Goal: Task Accomplishment & Management: Manage account settings

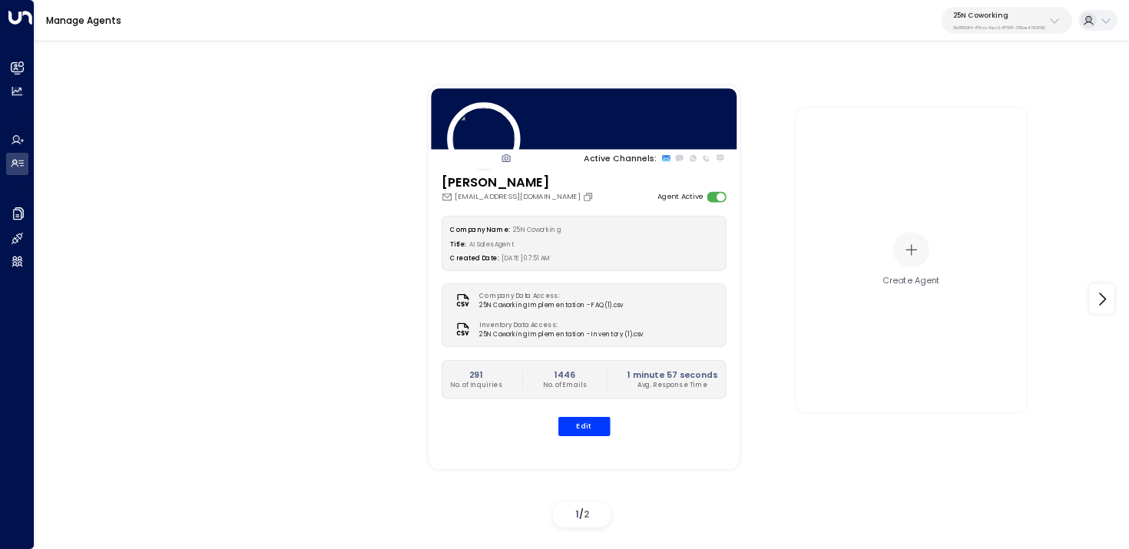
click at [988, 12] on p "25N Coworking" at bounding box center [999, 15] width 92 height 9
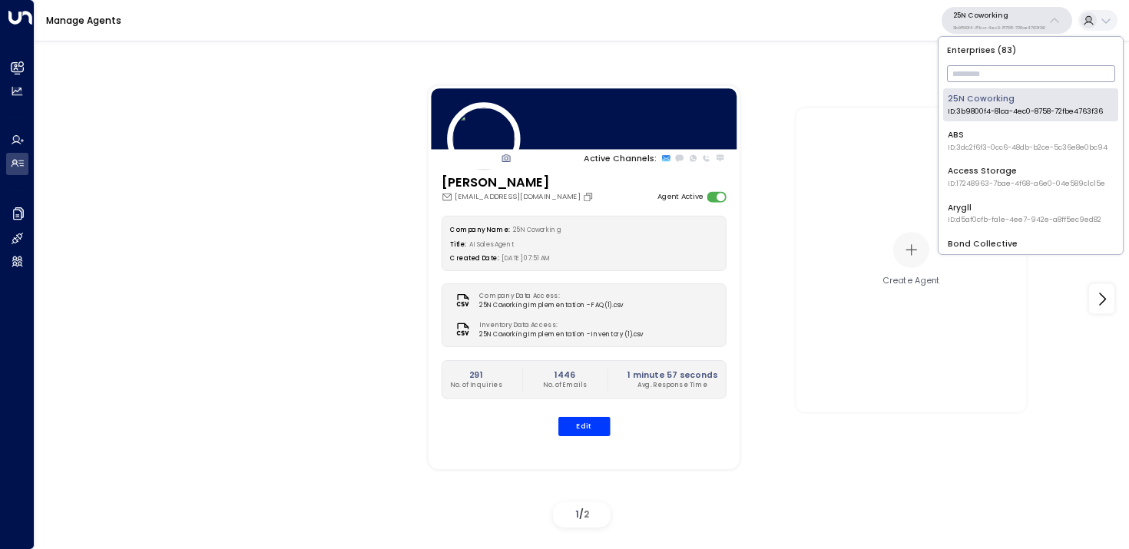
click at [1001, 73] on input "text" at bounding box center [1031, 73] width 168 height 25
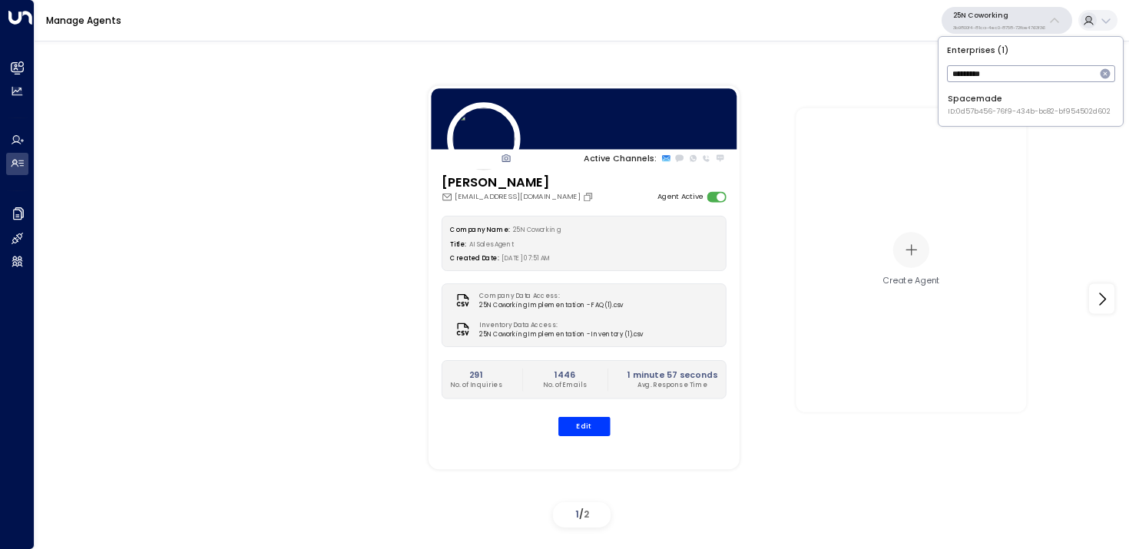
type input "*********"
click at [969, 102] on div "Spacemade ID: 0d57b456-76f9-434b-bc82-bf954502d602" at bounding box center [1029, 105] width 163 height 24
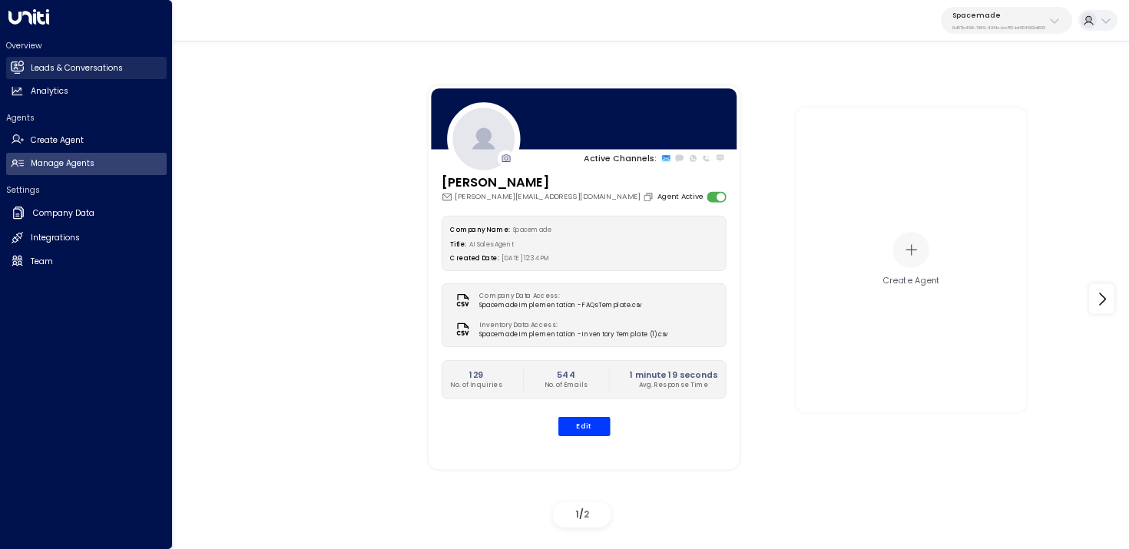
click at [22, 71] on icon at bounding box center [16, 66] width 13 height 10
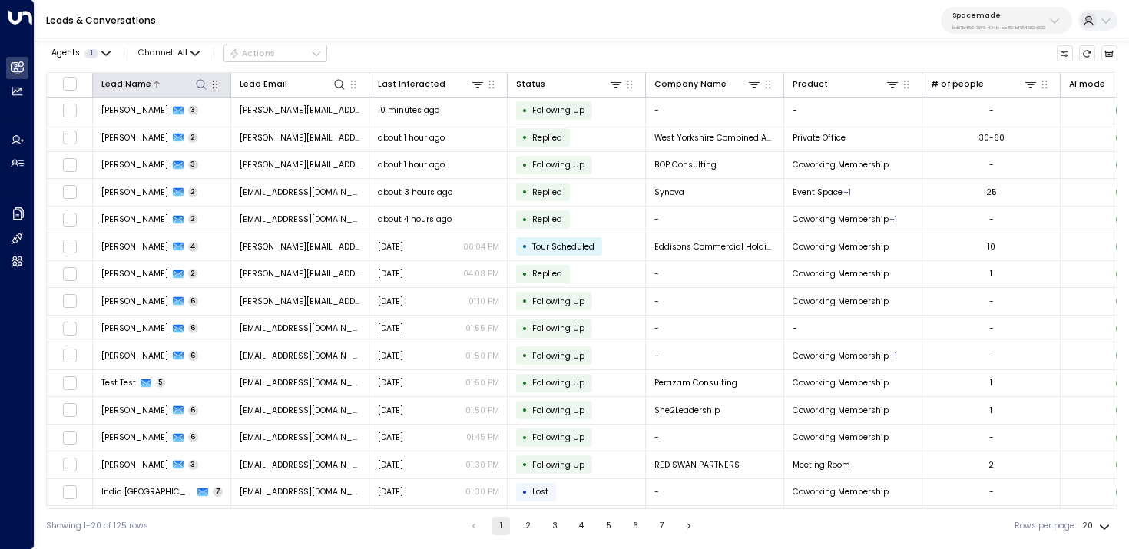
click at [201, 84] on icon at bounding box center [201, 84] width 12 height 12
type input "******"
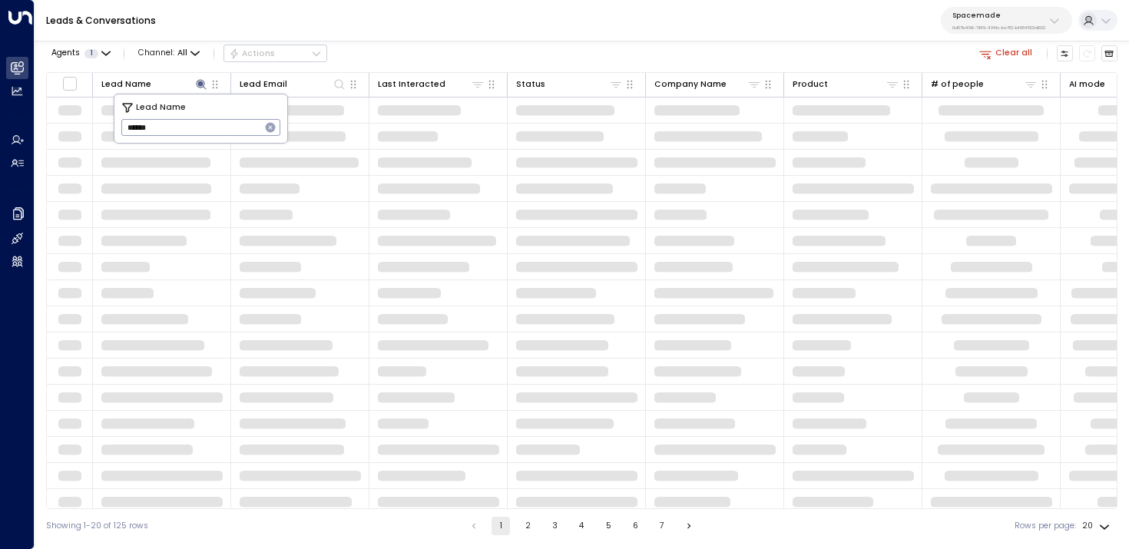
click at [382, 39] on div "Leads & Conversations Spacemade 0d57b456-76f9-434b-bc82-bf954502d602" at bounding box center [582, 20] width 1094 height 41
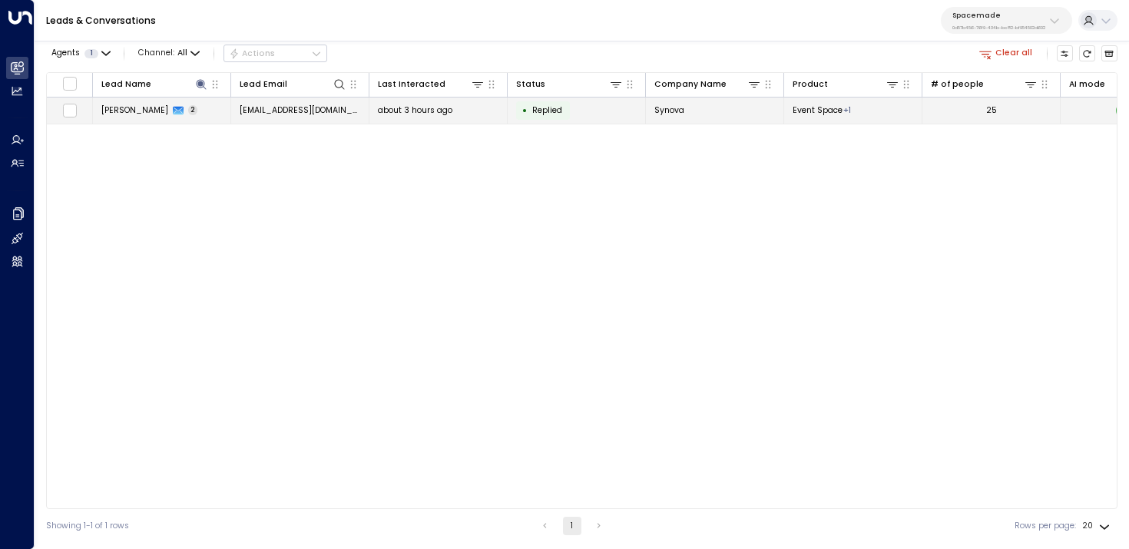
click at [191, 108] on td "[PERSON_NAME] 2" at bounding box center [162, 111] width 138 height 27
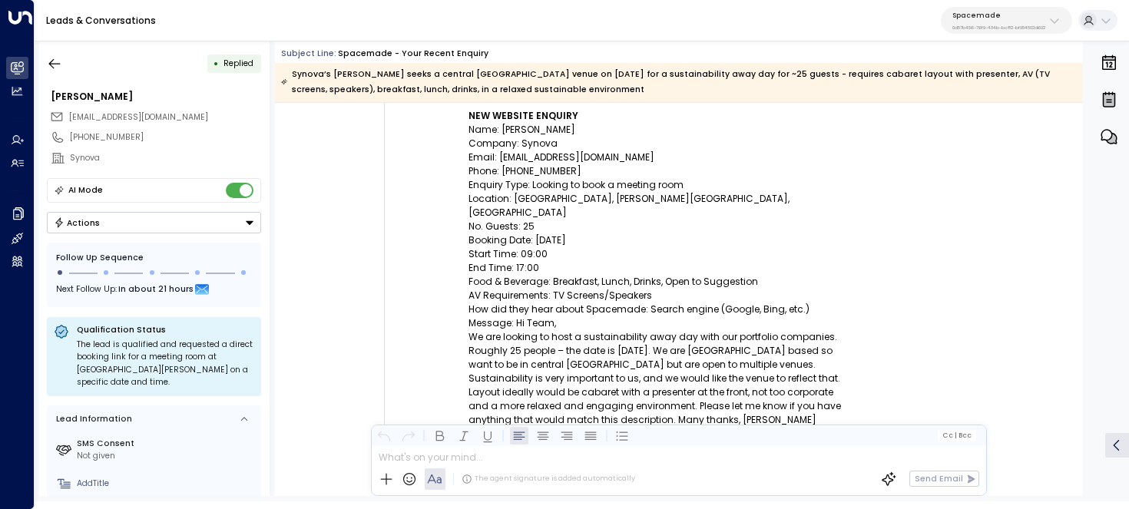
scroll to position [251, 0]
click at [680, 189] on p "Enquiry Type: Looking to book a meeting room" at bounding box center [660, 186] width 384 height 14
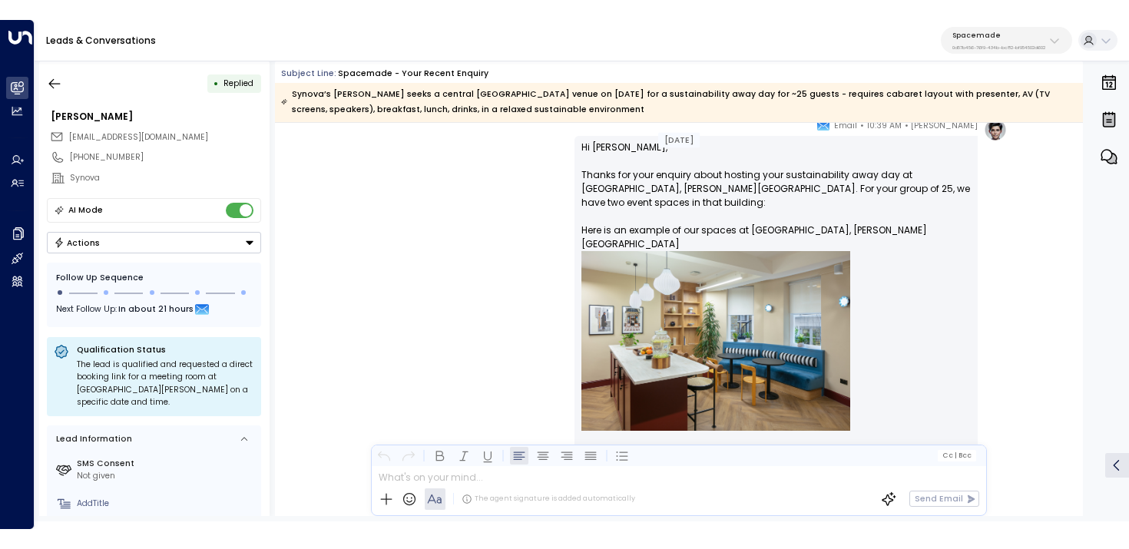
scroll to position [982, 0]
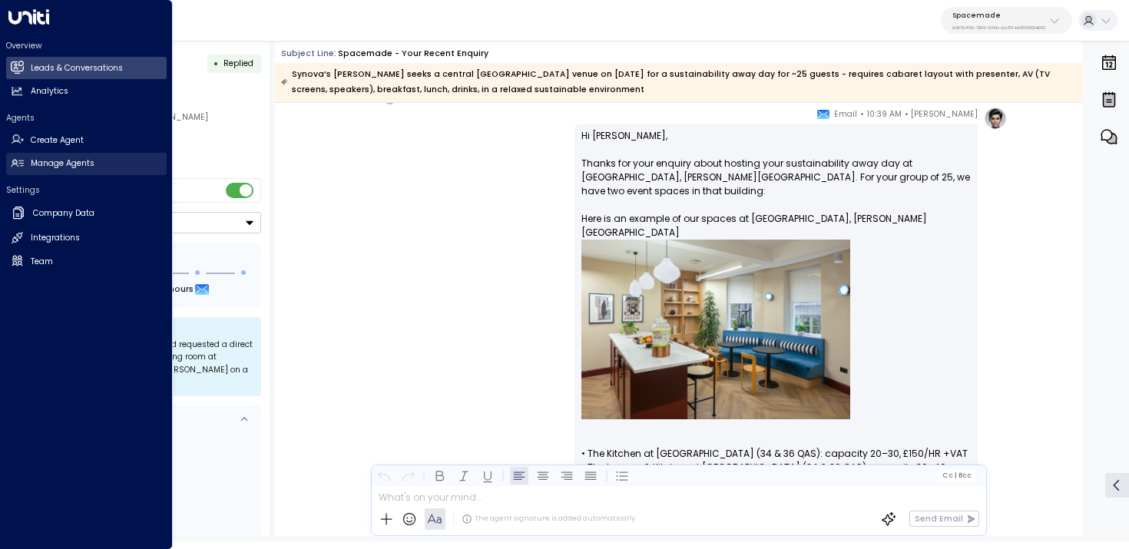
click at [108, 165] on link "Manage Agents Manage Agents" at bounding box center [86, 164] width 161 height 22
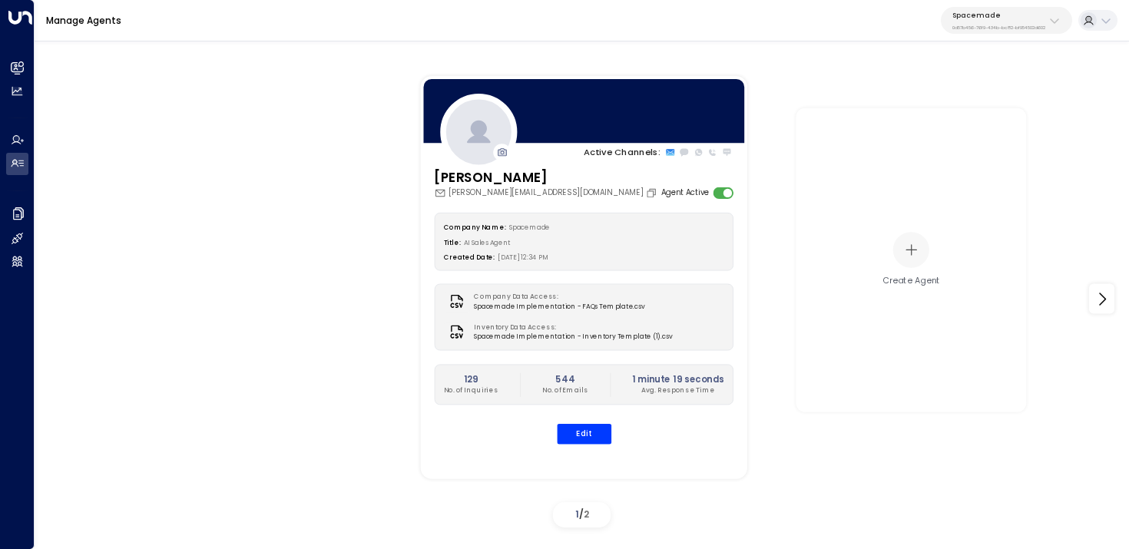
click at [588, 445] on div "[PERSON_NAME] [PERSON_NAME][EMAIL_ADDRESS][DOMAIN_NAME] Agent Active Company Na…" at bounding box center [583, 312] width 326 height 290
click at [584, 435] on button "Edit" at bounding box center [583, 434] width 55 height 20
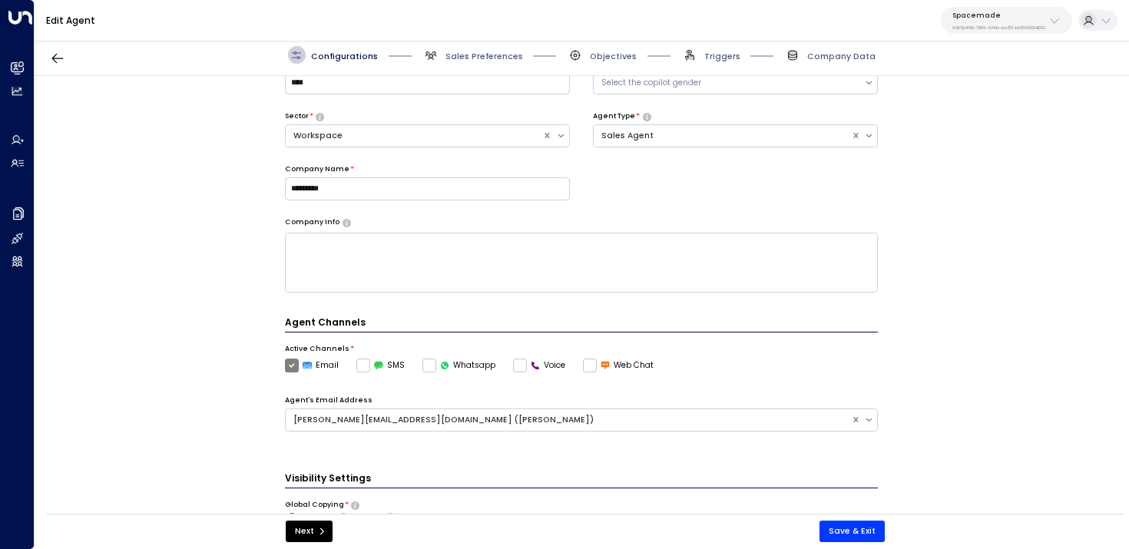
scroll to position [335, 0]
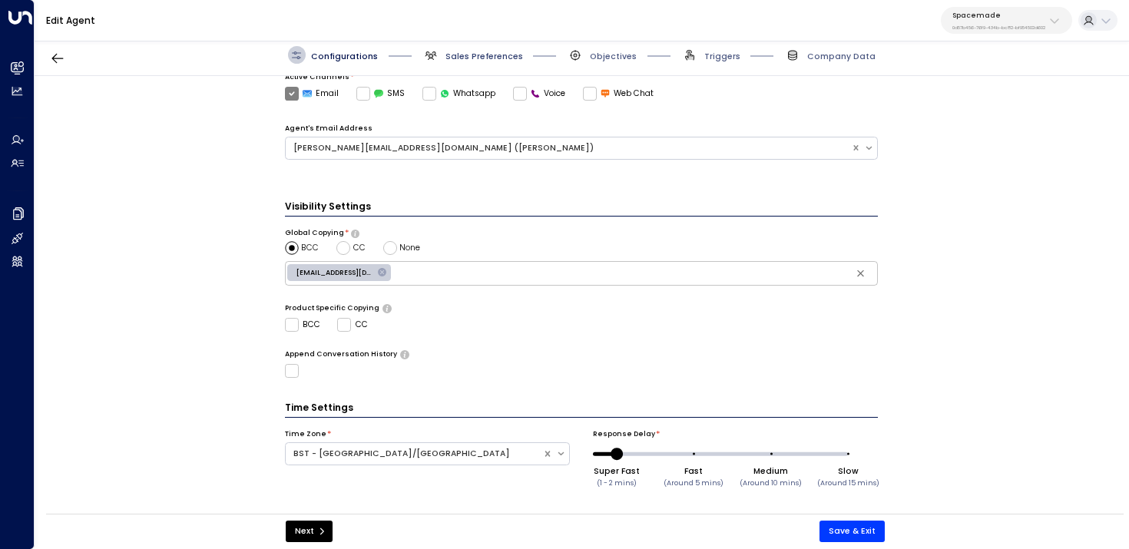
click at [463, 57] on span "Sales Preferences" at bounding box center [484, 57] width 78 height 12
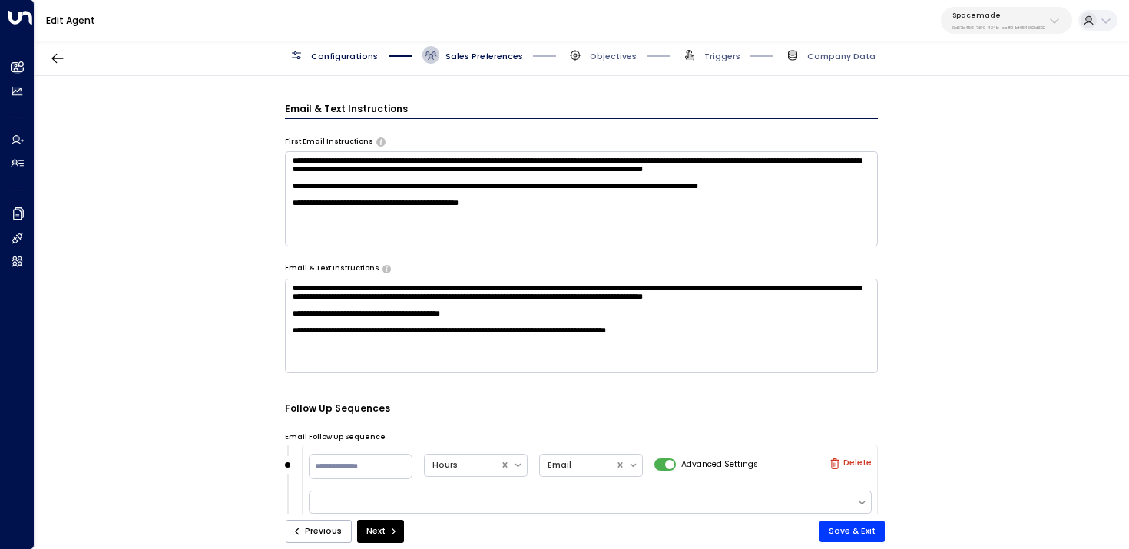
scroll to position [557, 0]
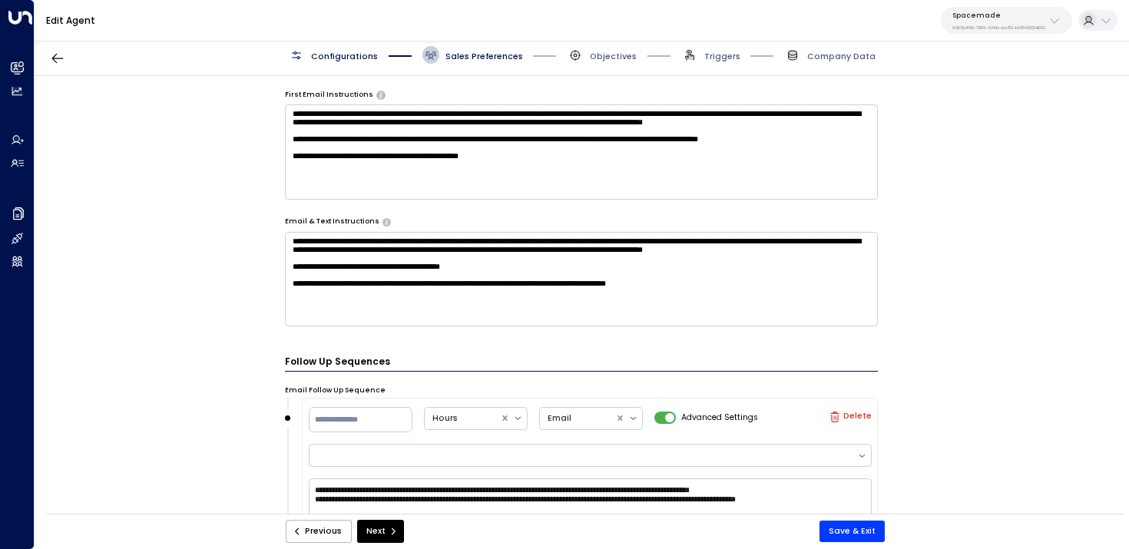
click at [770, 308] on textarea "**********" at bounding box center [582, 279] width 594 height 94
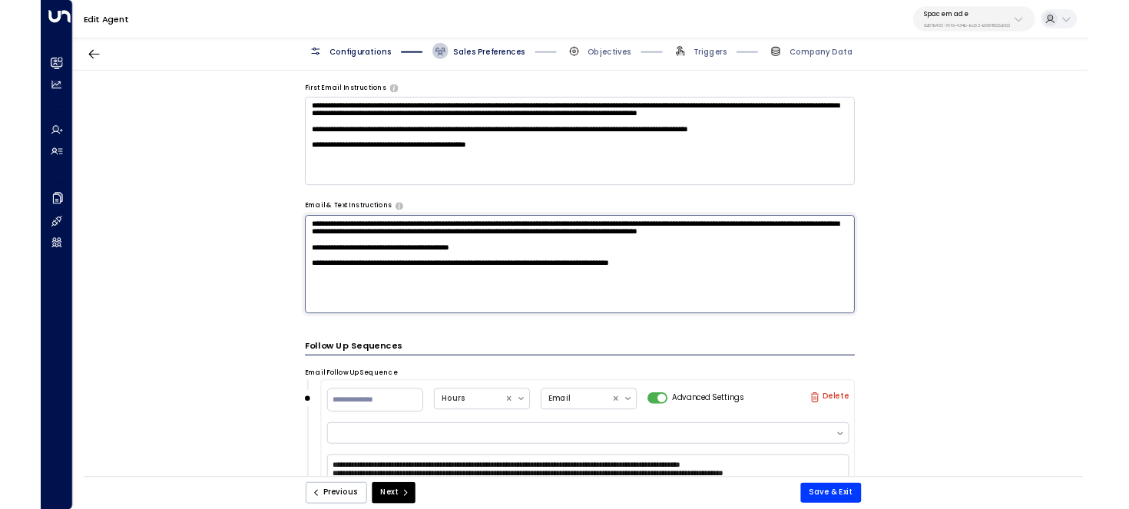
scroll to position [3, 0]
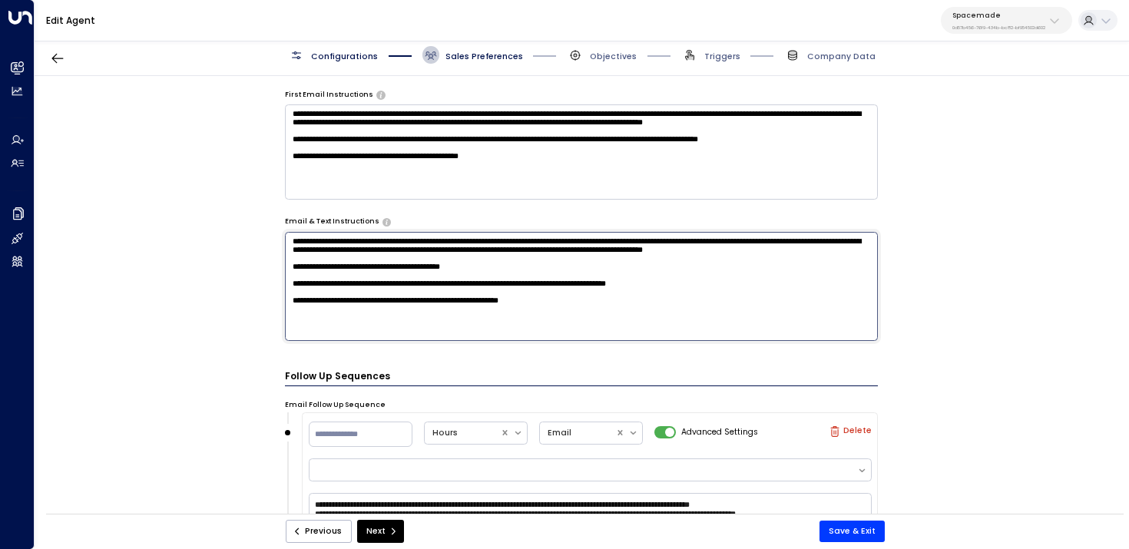
type textarea "**********"
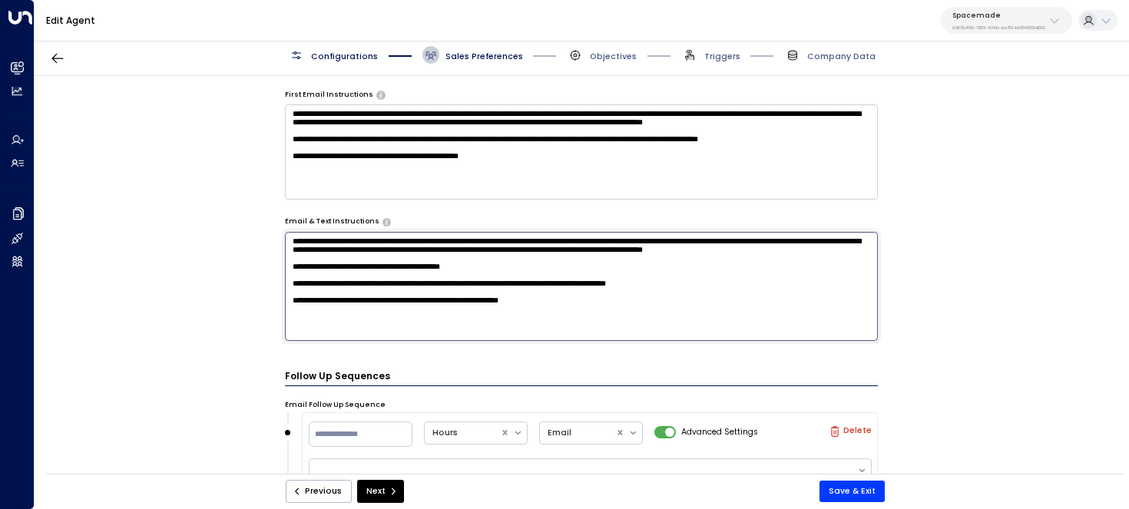
drag, startPoint x: 626, startPoint y: 332, endPoint x: 229, endPoint y: 317, distance: 397.3
click at [229, 317] on div "**********" at bounding box center [582, 279] width 1094 height 406
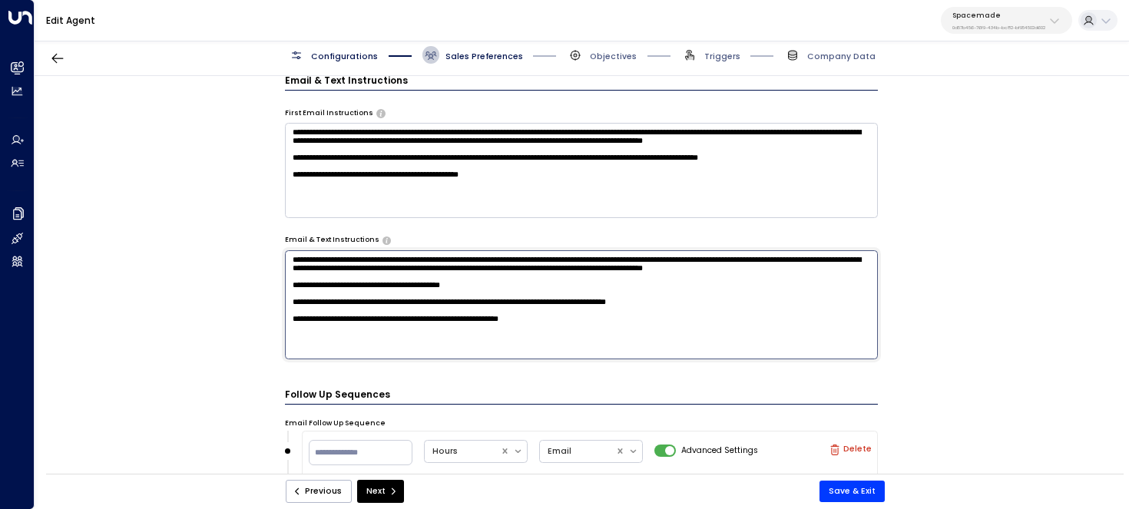
scroll to position [565, 0]
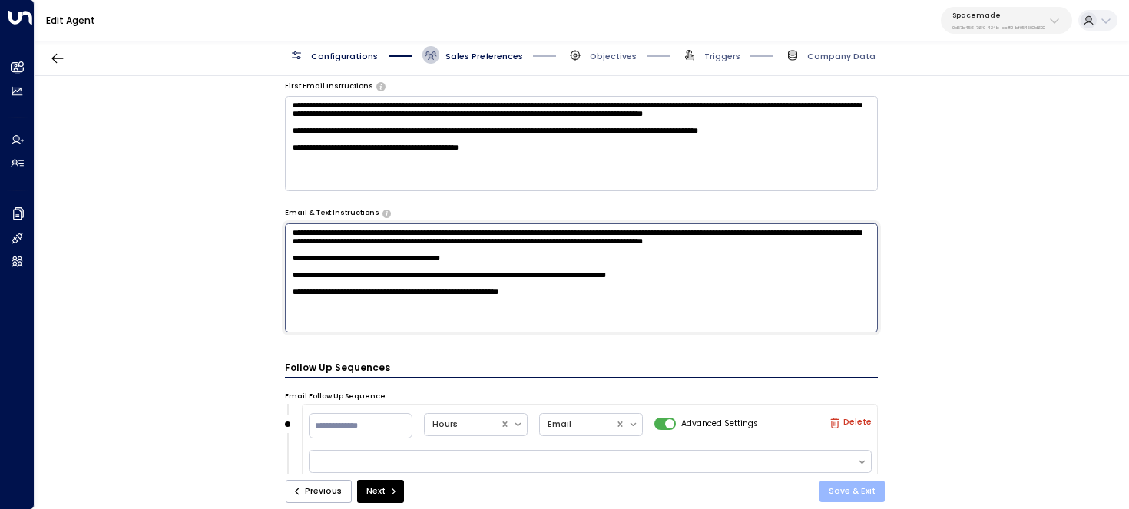
click at [847, 490] on button "Save & Exit" at bounding box center [851, 492] width 65 height 22
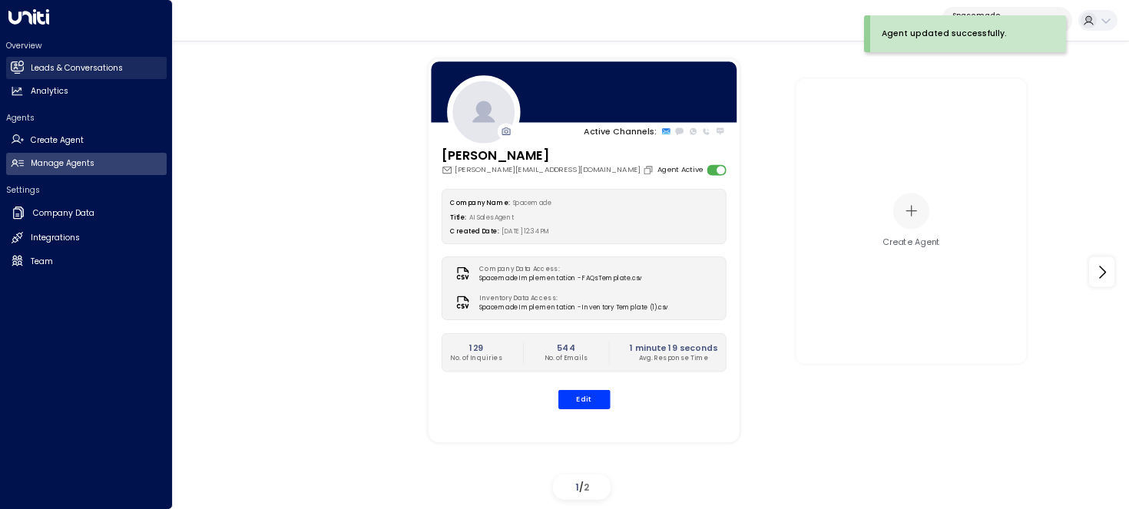
click at [64, 66] on h2 "Leads & Conversations" at bounding box center [77, 68] width 92 height 12
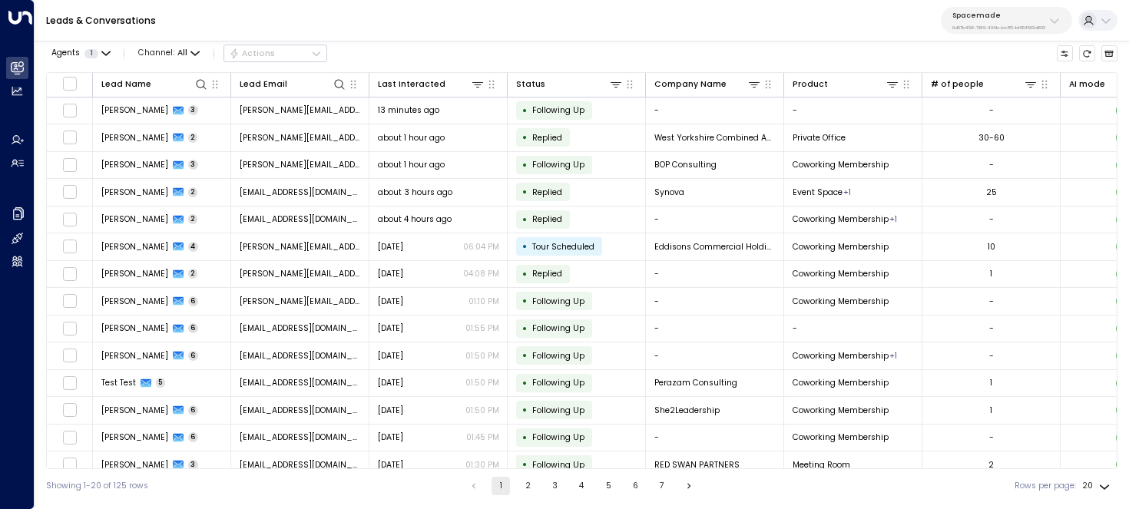
click at [203, 70] on div "Agents 1 Channel: All Actions Lead Name Lead Email Last Interacted Status Compa…" at bounding box center [581, 269] width 1071 height 468
click at [203, 78] on icon at bounding box center [201, 84] width 12 height 12
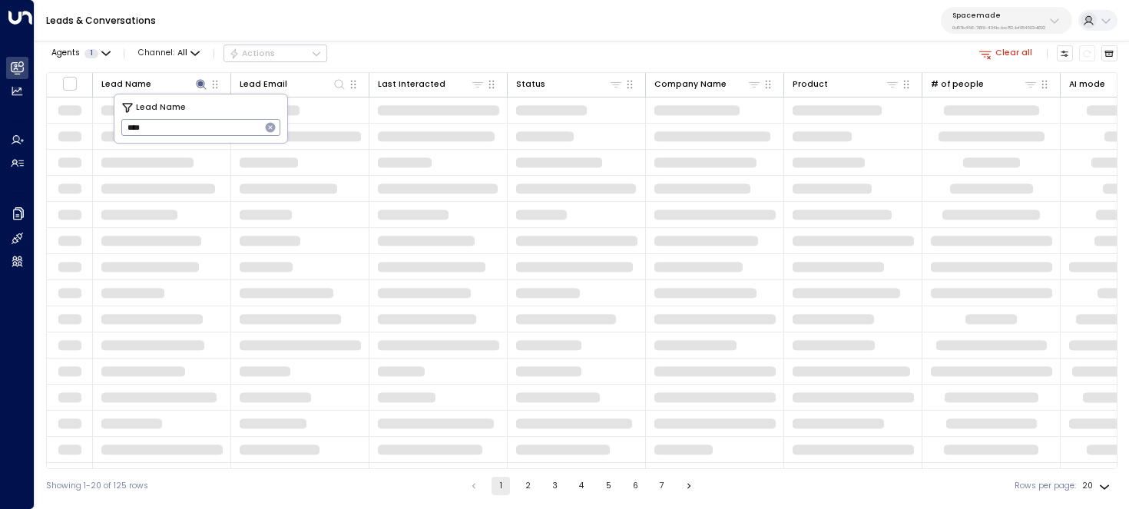
type input "****"
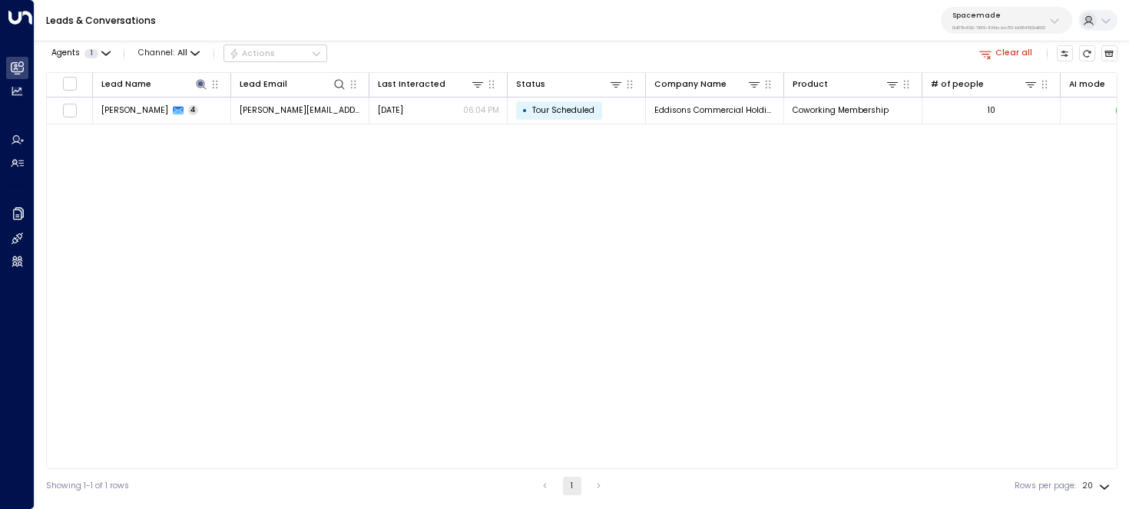
click at [447, 39] on div "Leads & Conversations Spacemade 0d57b456-76f9-434b-bc82-bf954502d602" at bounding box center [582, 20] width 1094 height 41
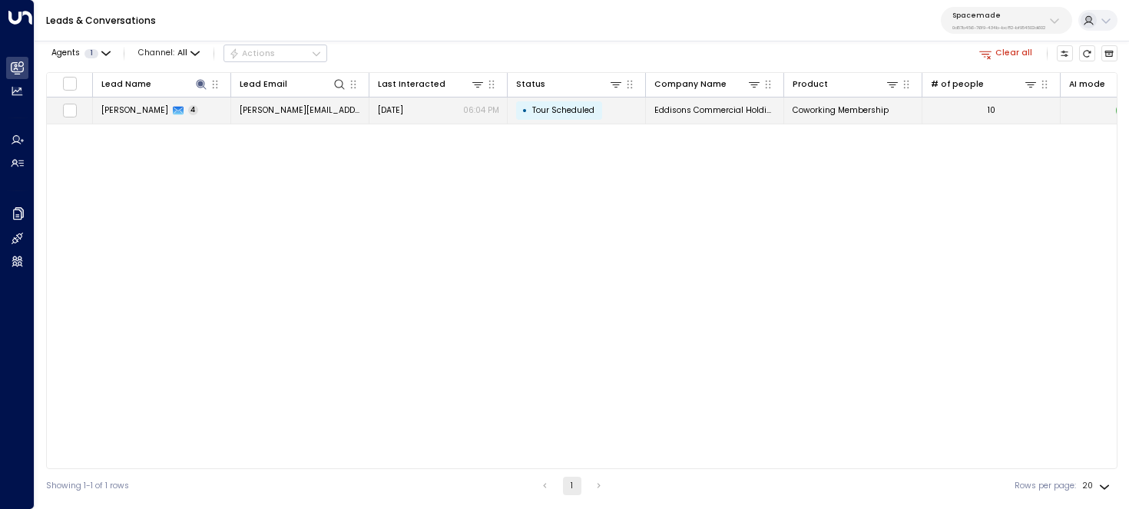
click at [331, 112] on span "[PERSON_NAME][EMAIL_ADDRESS][PERSON_NAME][DOMAIN_NAME]" at bounding box center [300, 110] width 121 height 12
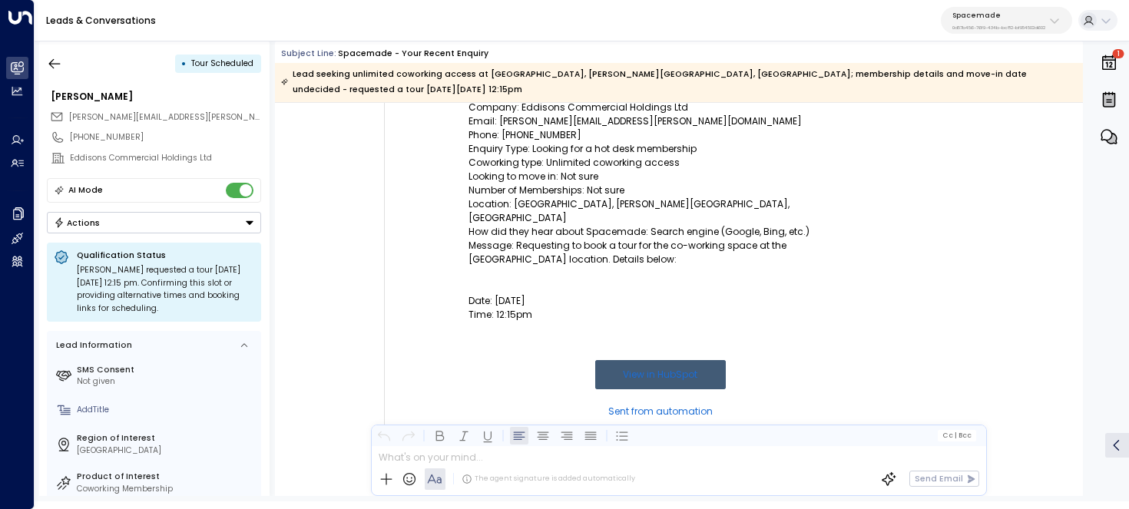
scroll to position [1581, 0]
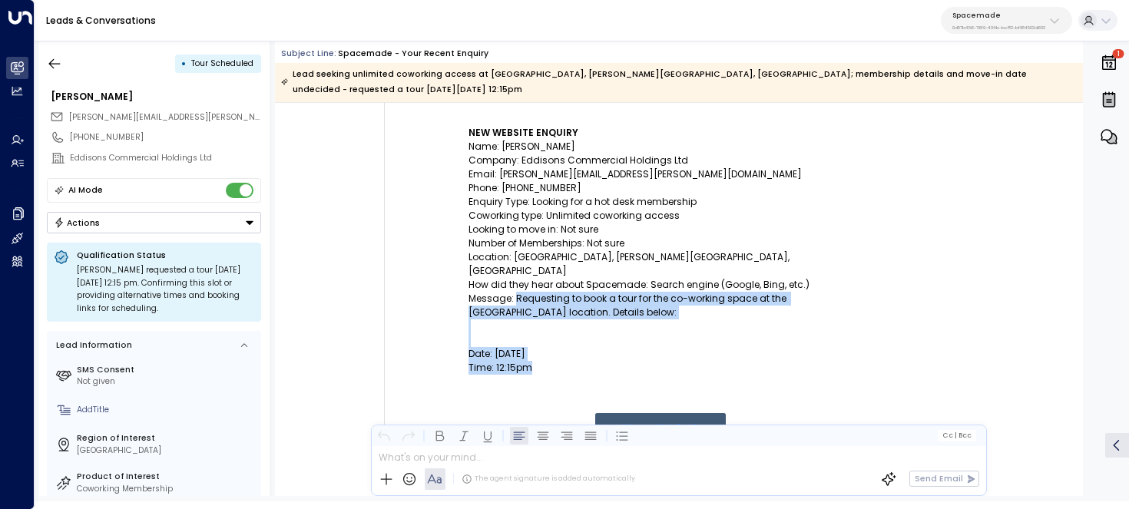
drag, startPoint x: 548, startPoint y: 347, endPoint x: 513, endPoint y: 270, distance: 85.2
click at [512, 270] on td "Spacemade - your recent enquiry NEW WEBSITE ENQUIRY Name: [PERSON_NAME] Company…" at bounding box center [660, 277] width 384 height 465
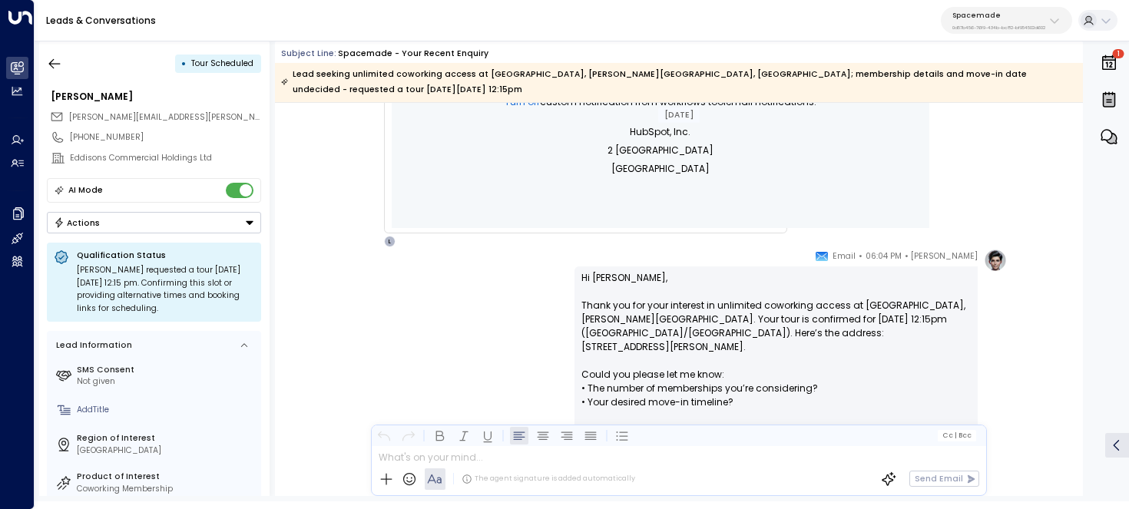
scroll to position [2204, 0]
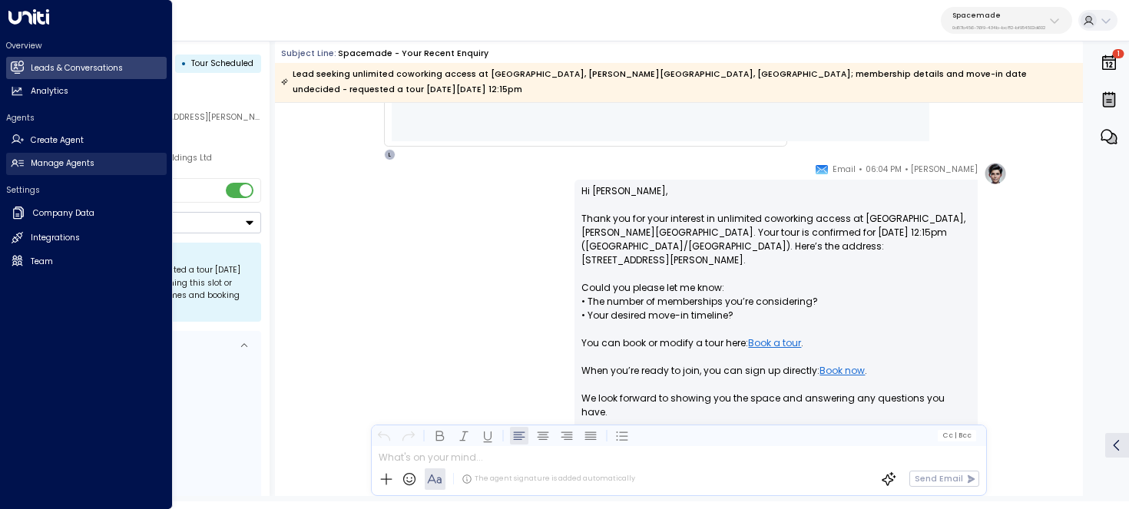
click at [82, 167] on h2 "Manage Agents" at bounding box center [63, 163] width 64 height 12
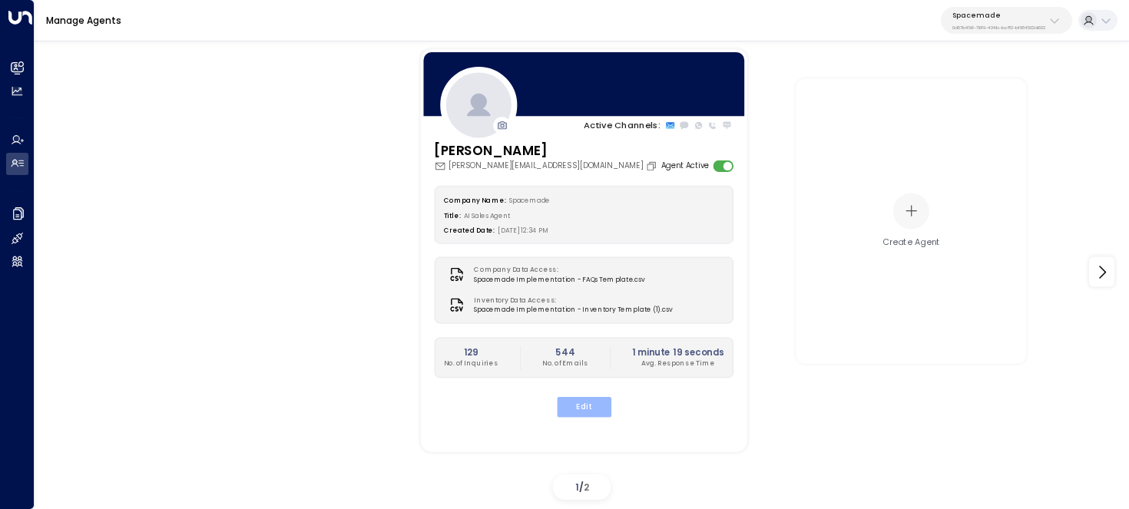
click at [574, 409] on button "Edit" at bounding box center [583, 407] width 55 height 20
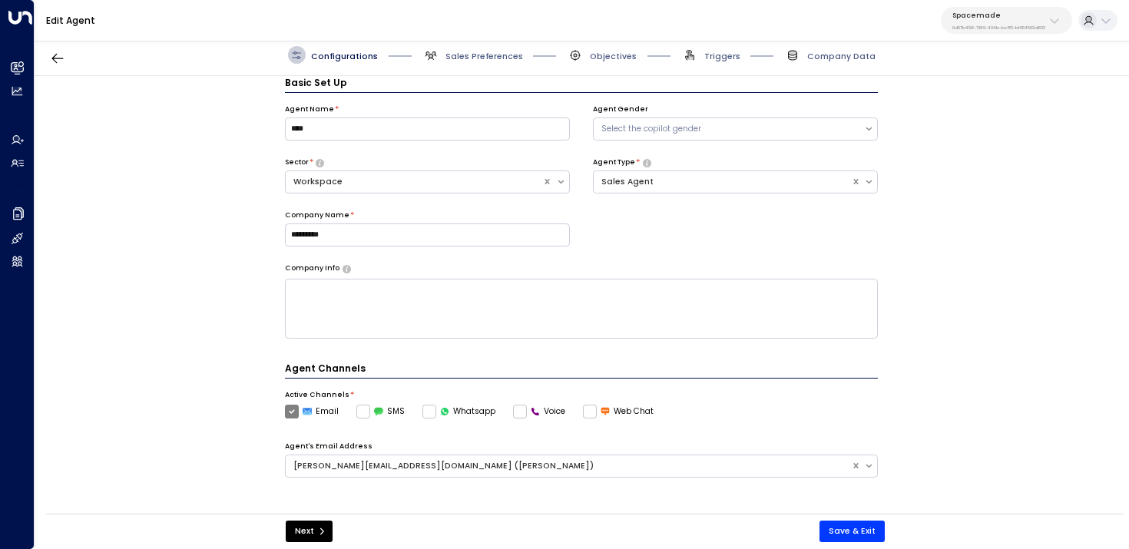
scroll to position [335, 0]
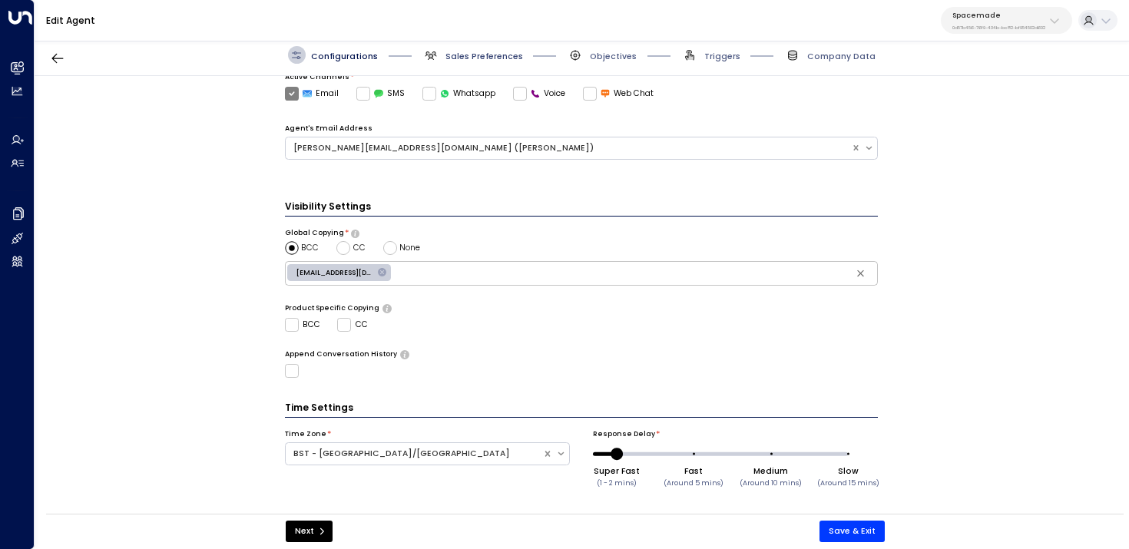
click at [472, 58] on span "Sales Preferences" at bounding box center [484, 57] width 78 height 12
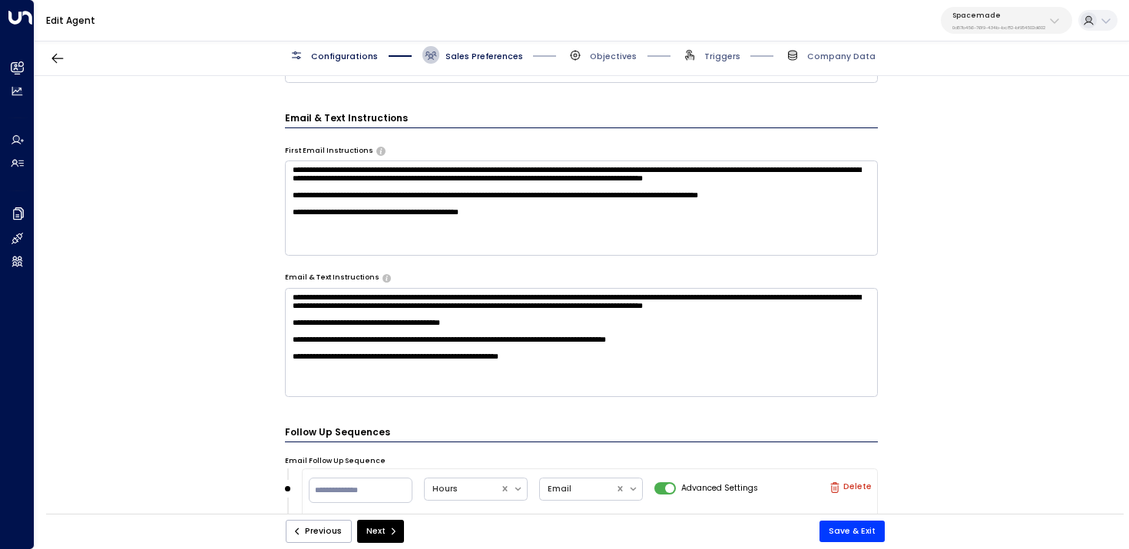
scroll to position [8, 0]
click at [647, 394] on textarea "**********" at bounding box center [582, 342] width 594 height 109
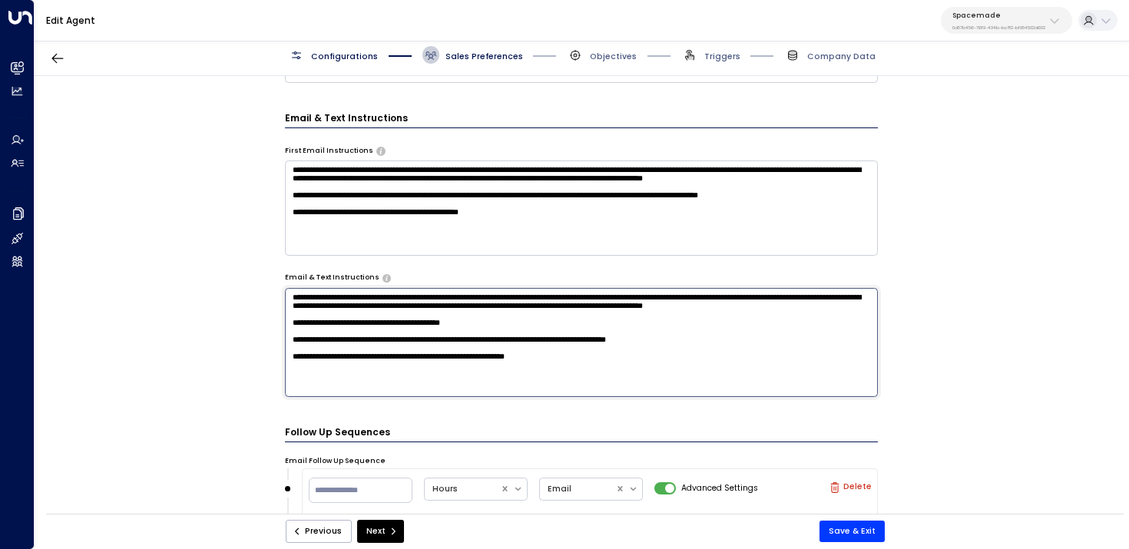
scroll to position [27, 0]
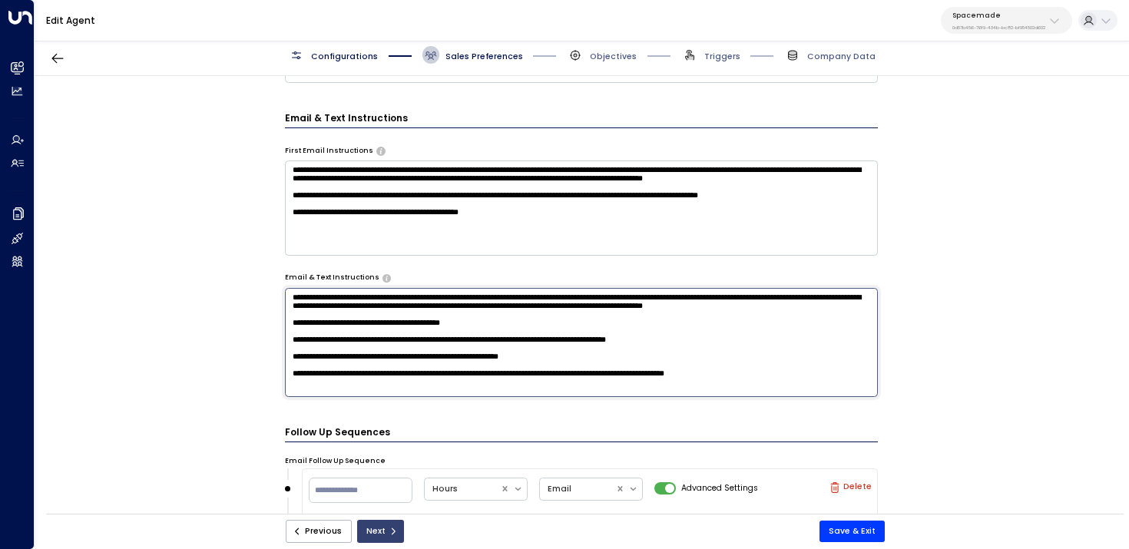
type textarea "**********"
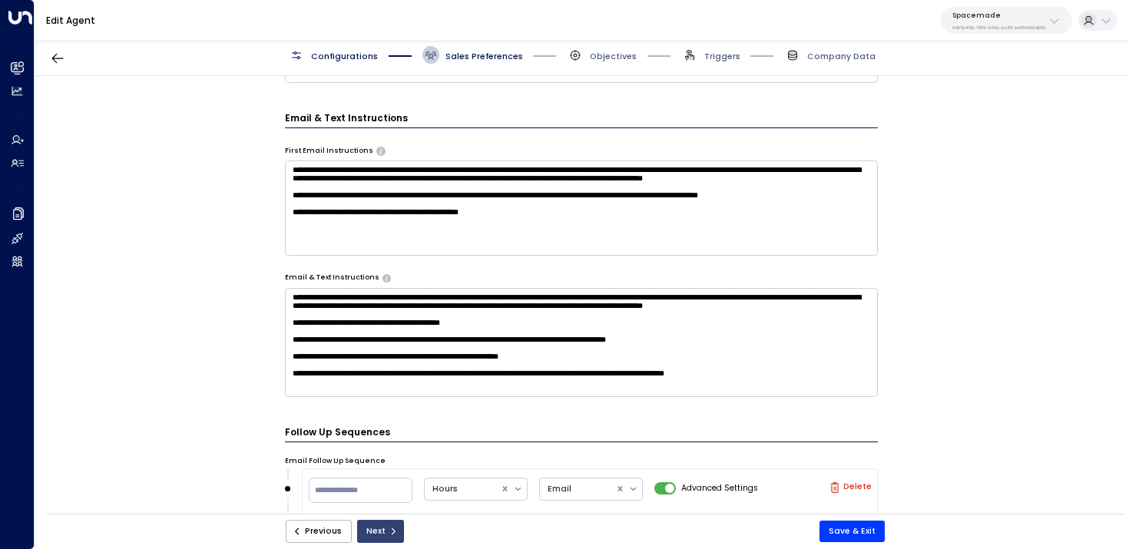
click at [387, 526] on button "Next" at bounding box center [380, 531] width 47 height 23
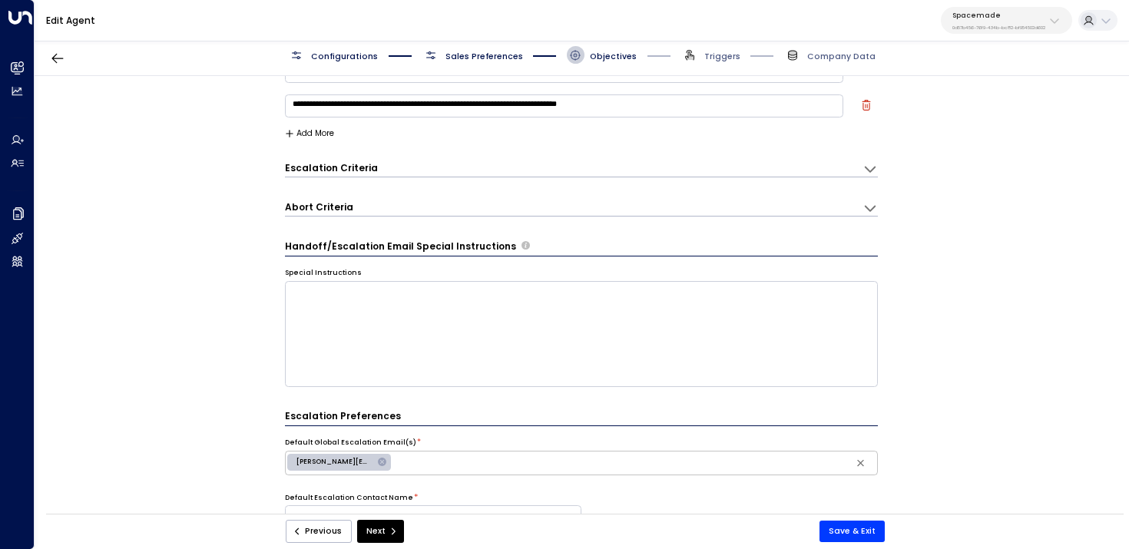
scroll to position [0, 0]
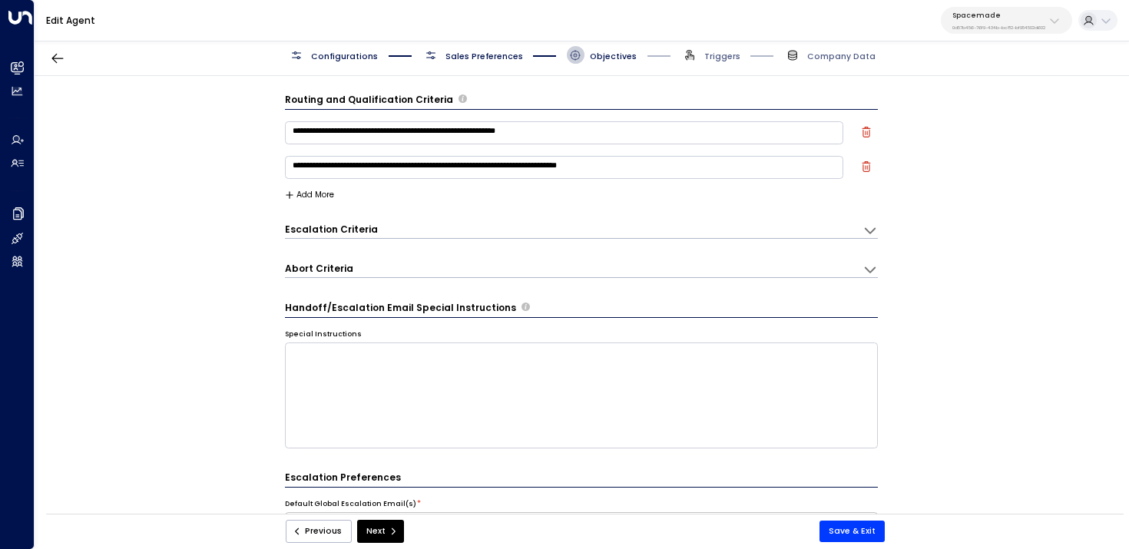
click at [309, 196] on button "Add More" at bounding box center [310, 194] width 50 height 9
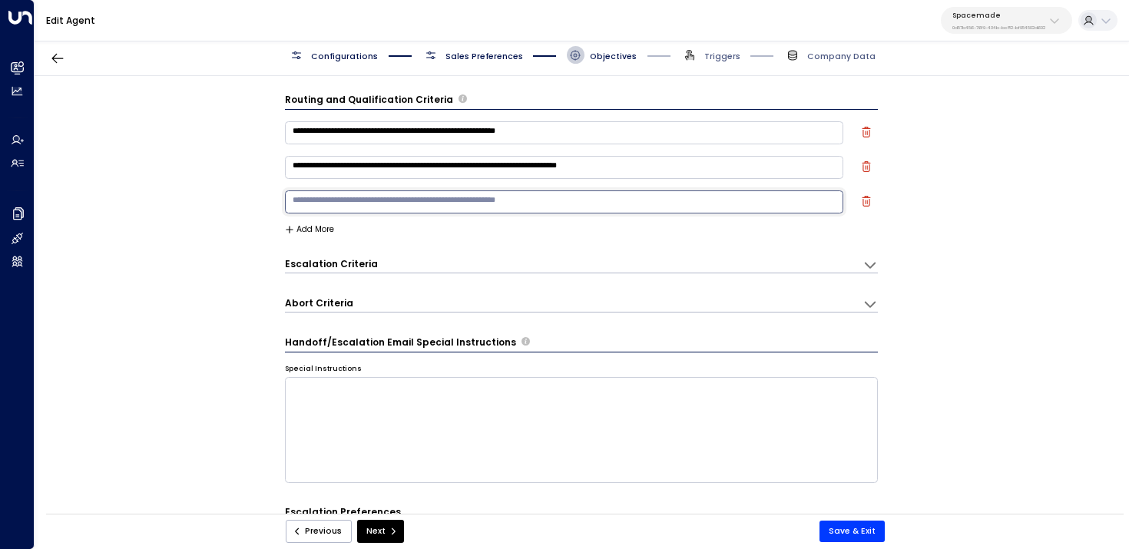
click at [352, 210] on textarea at bounding box center [564, 201] width 559 height 23
type textarea "**********"
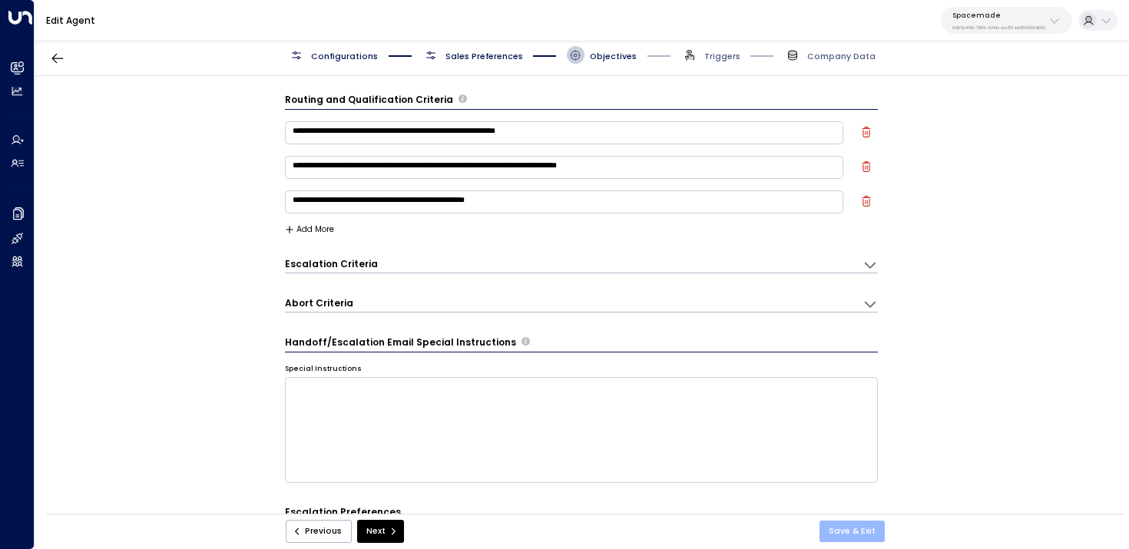
click at [865, 531] on button "Save & Exit" at bounding box center [851, 532] width 65 height 22
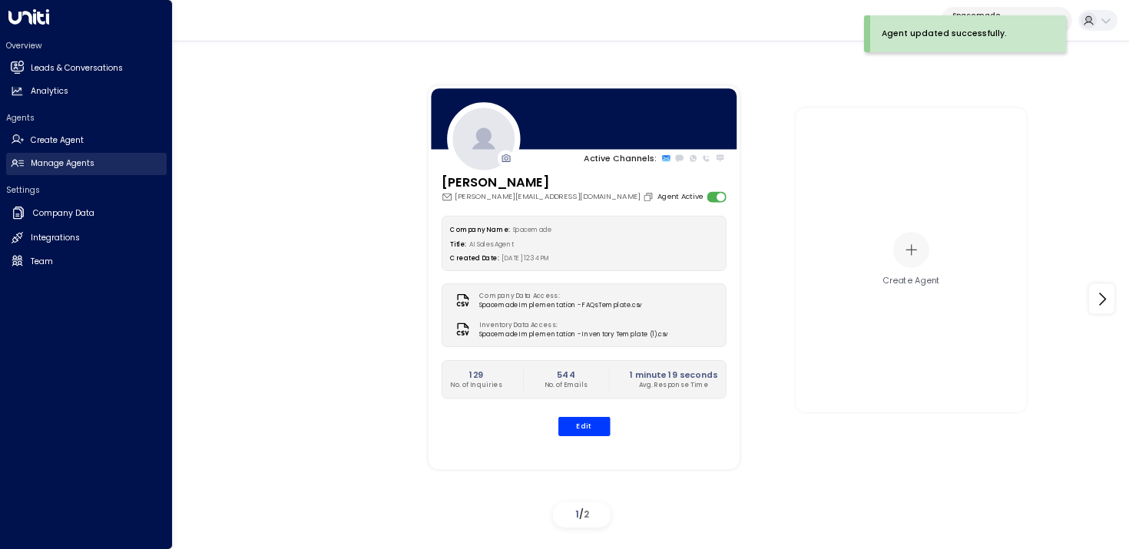
click at [22, 162] on icon at bounding box center [17, 163] width 13 height 13
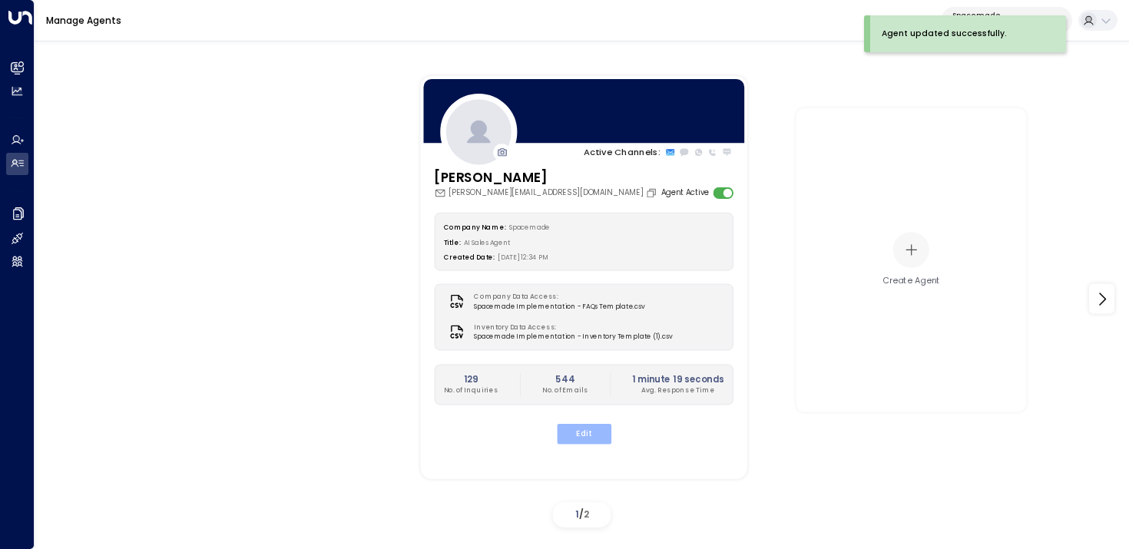
click at [578, 435] on button "Edit" at bounding box center [583, 434] width 55 height 20
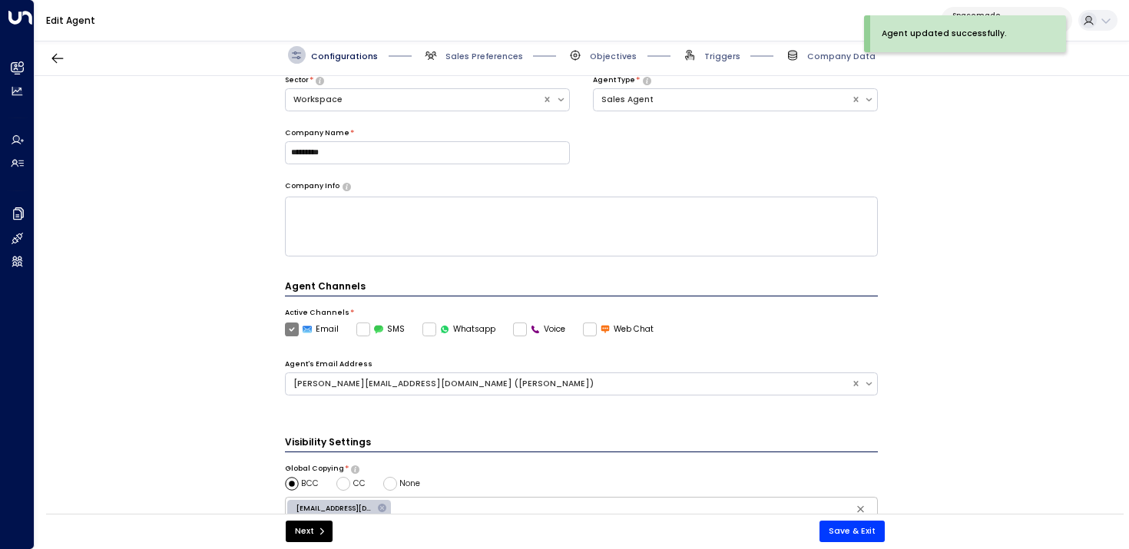
scroll to position [335, 0]
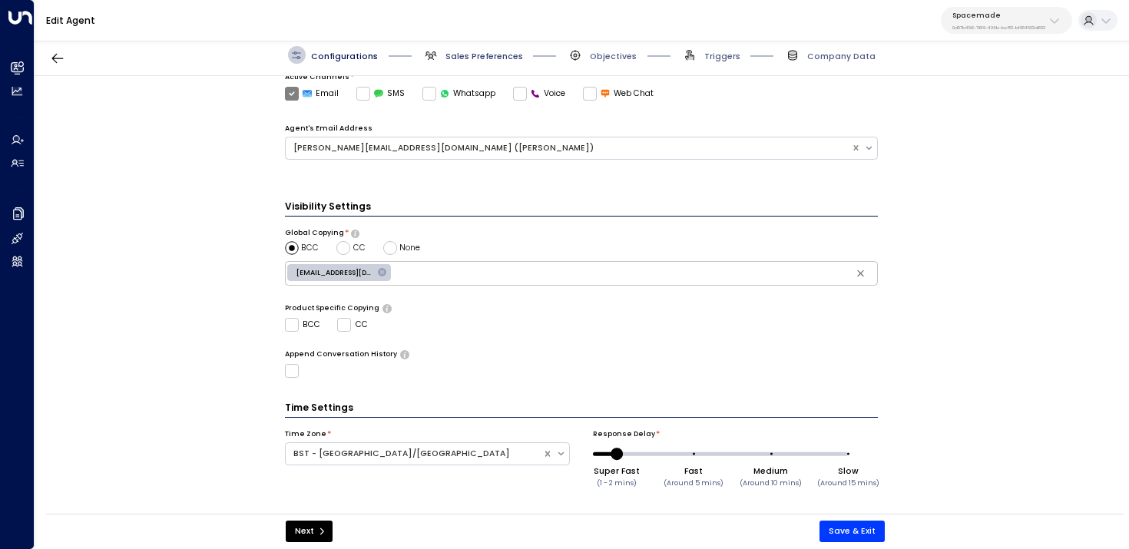
click at [470, 58] on span "Sales Preferences" at bounding box center [484, 57] width 78 height 12
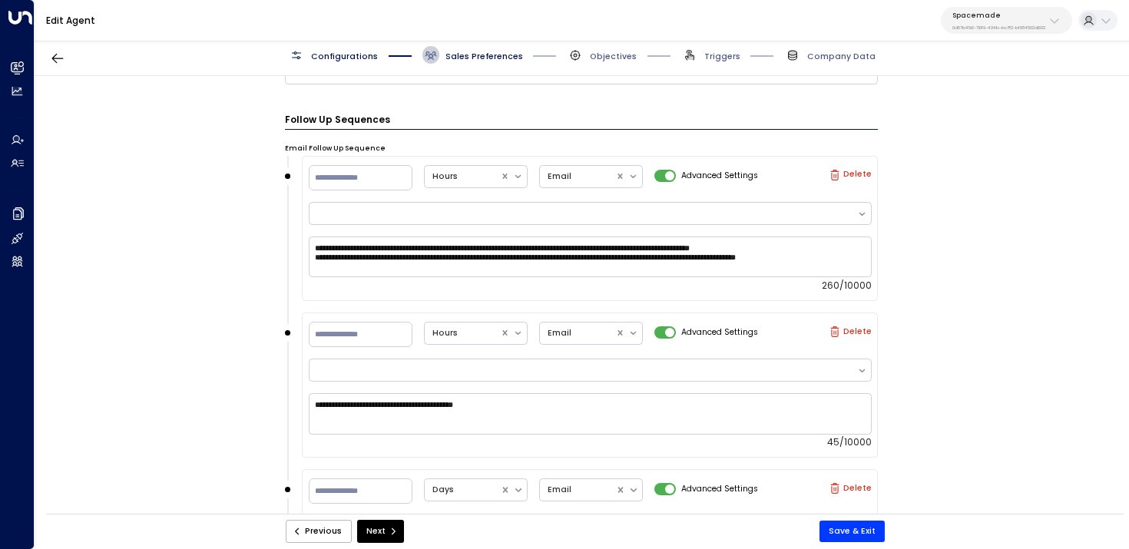
scroll to position [809, 0]
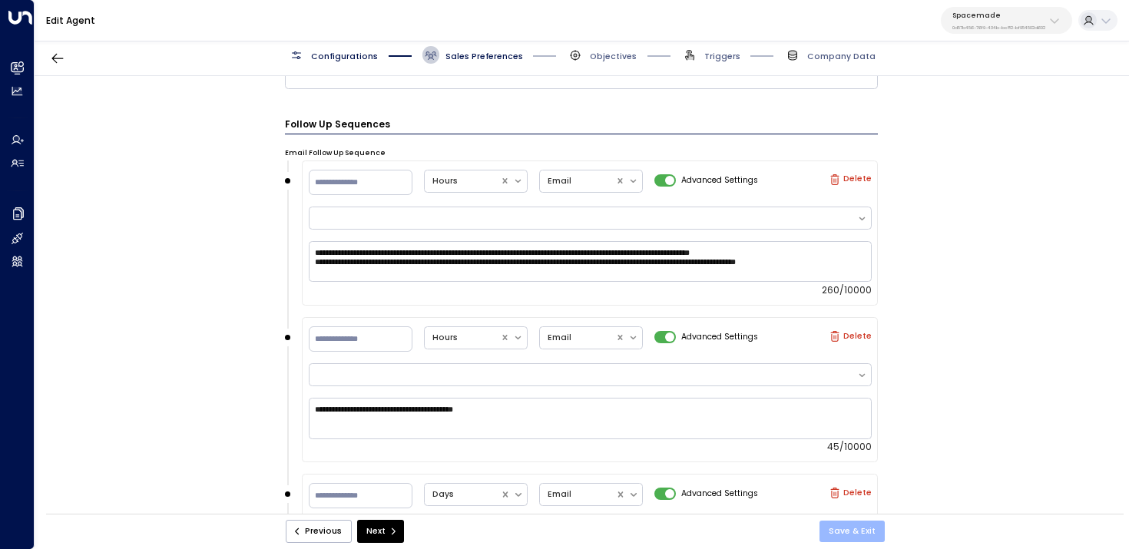
click at [857, 532] on button "Save & Exit" at bounding box center [851, 532] width 65 height 22
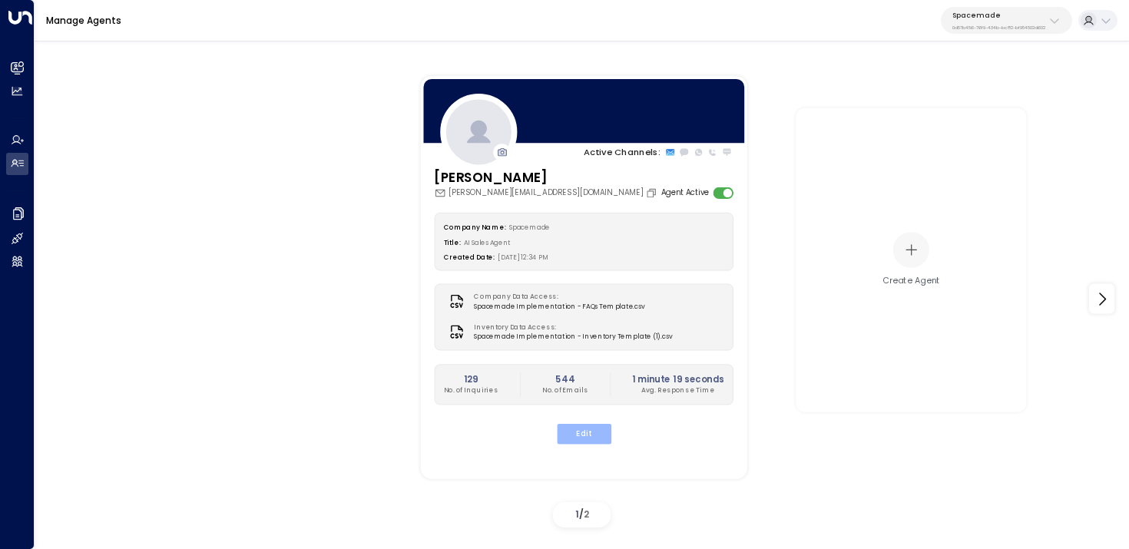
click at [578, 429] on button "Edit" at bounding box center [583, 434] width 55 height 20
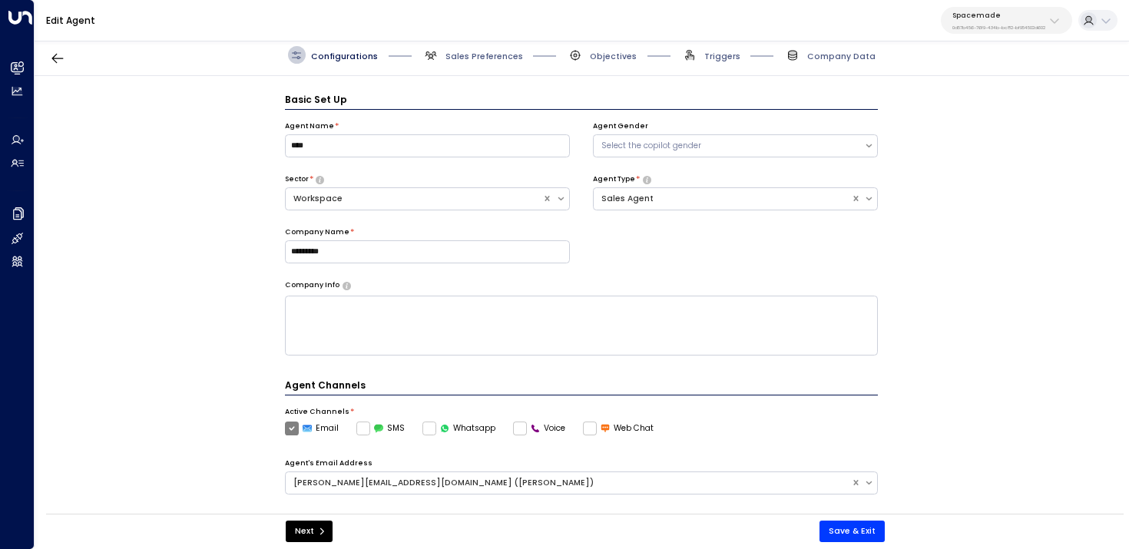
scroll to position [17, 0]
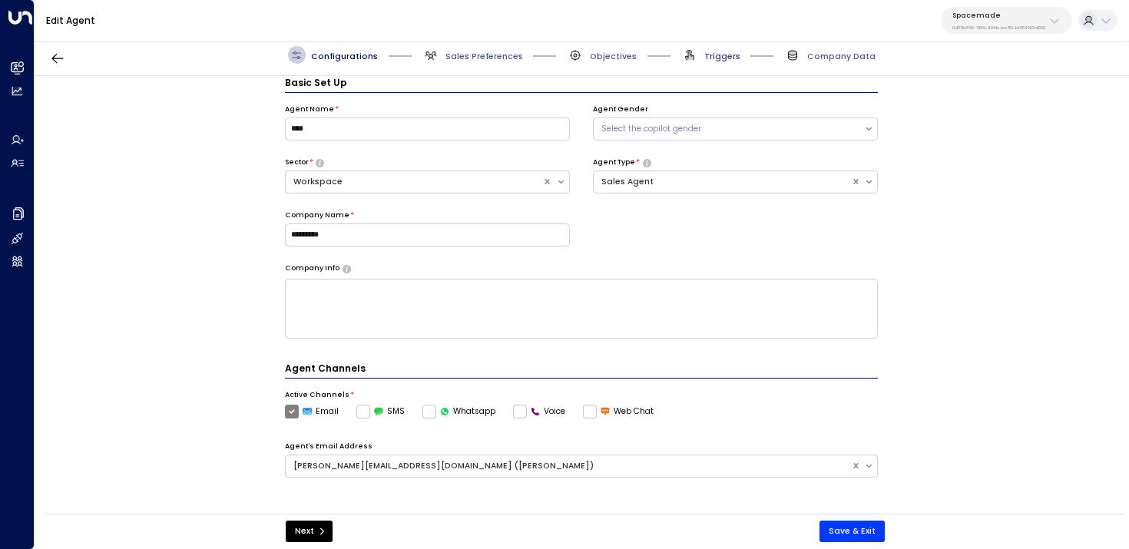
click at [713, 58] on span "Triggers" at bounding box center [722, 57] width 36 height 12
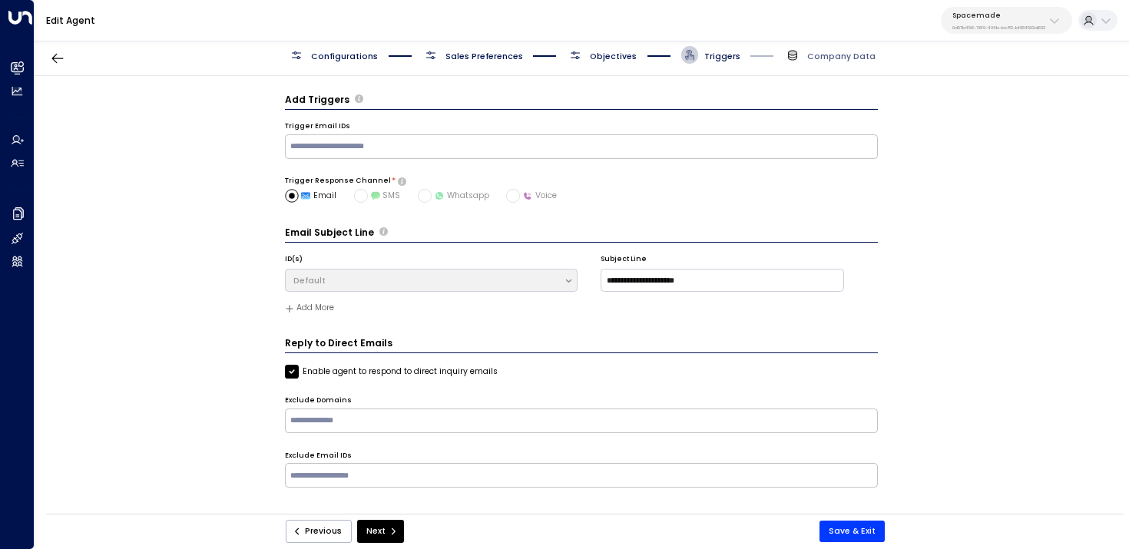
click at [596, 68] on div "Configurations Sales Preferences Objectives Triggers Company Data" at bounding box center [582, 55] width 1094 height 41
click at [594, 56] on span "Objectives" at bounding box center [613, 57] width 47 height 12
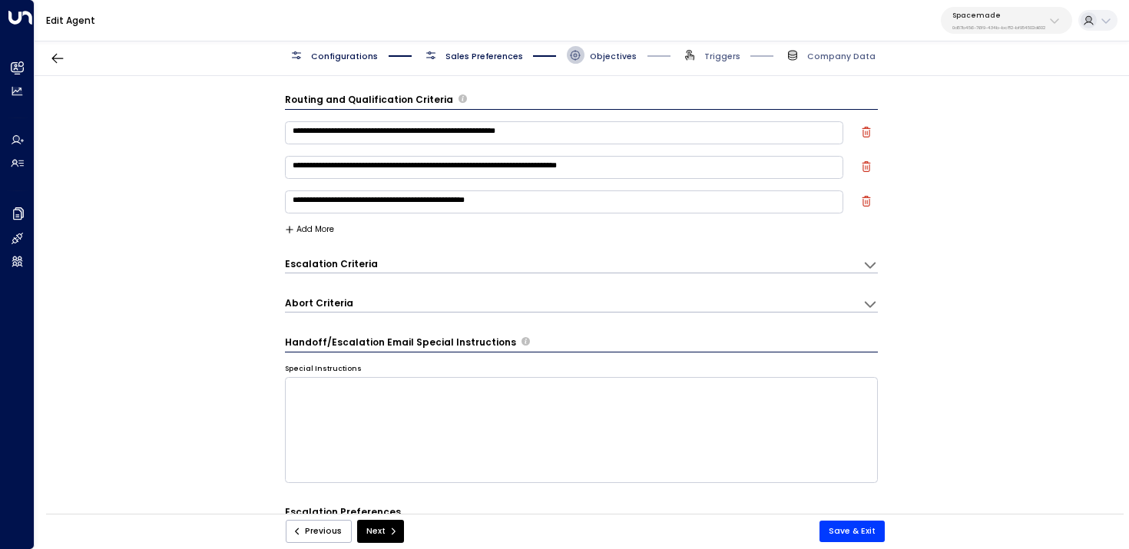
scroll to position [17, 0]
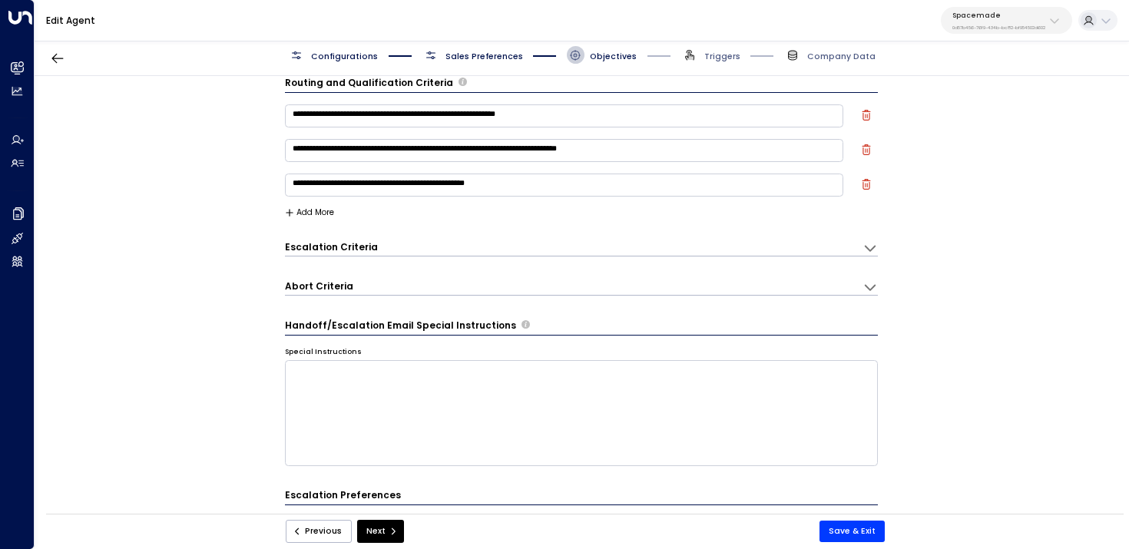
click at [318, 208] on button "Add More" at bounding box center [310, 212] width 50 height 9
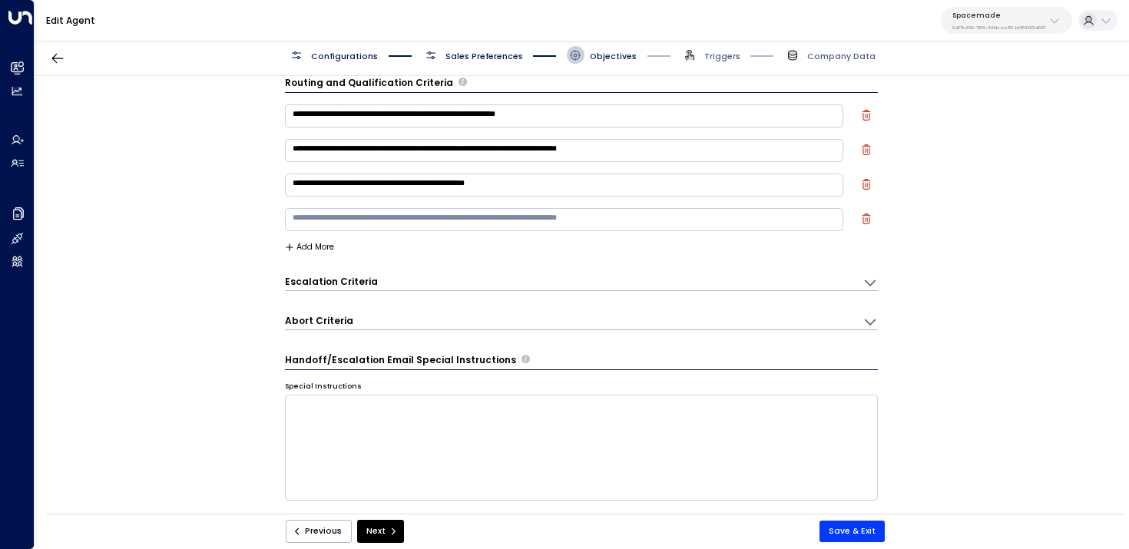
click at [346, 236] on div "* ​" at bounding box center [564, 222] width 559 height 29
click at [376, 227] on textarea at bounding box center [564, 219] width 559 height 23
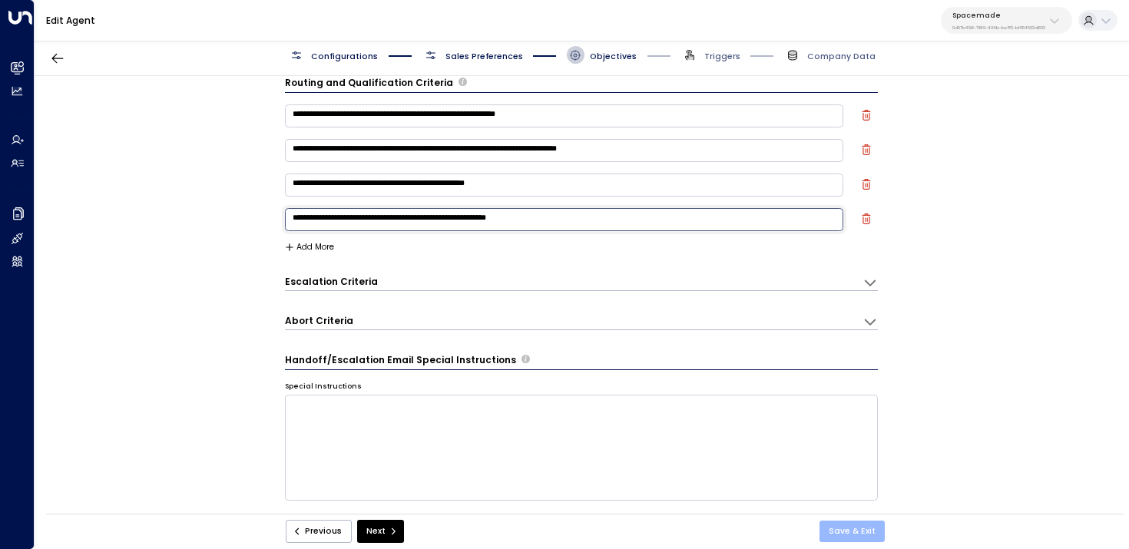
type textarea "**********"
click at [849, 538] on button "Save & Exit" at bounding box center [851, 532] width 65 height 22
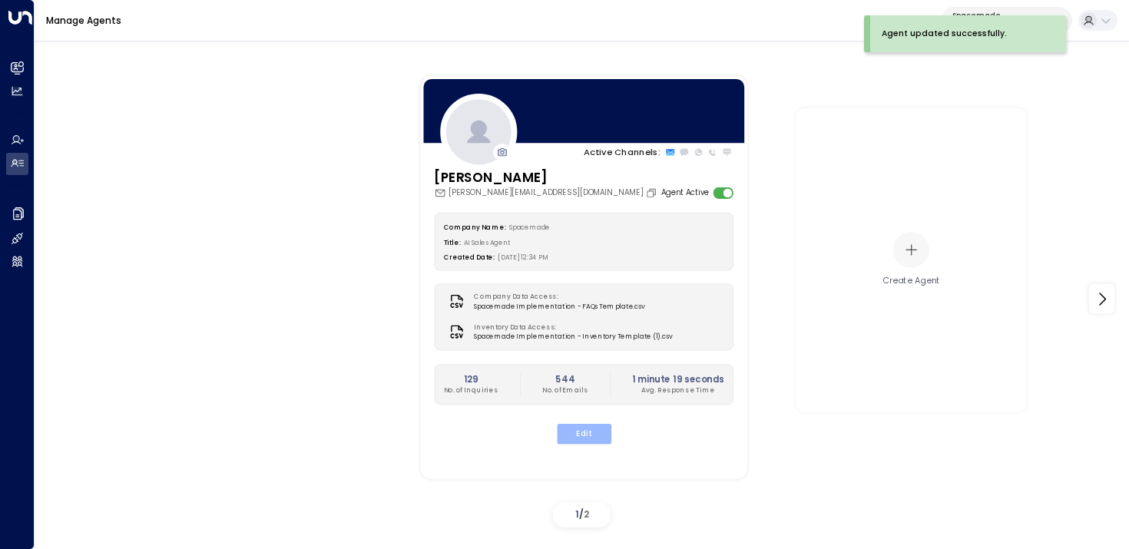
click at [584, 434] on button "Edit" at bounding box center [583, 434] width 55 height 20
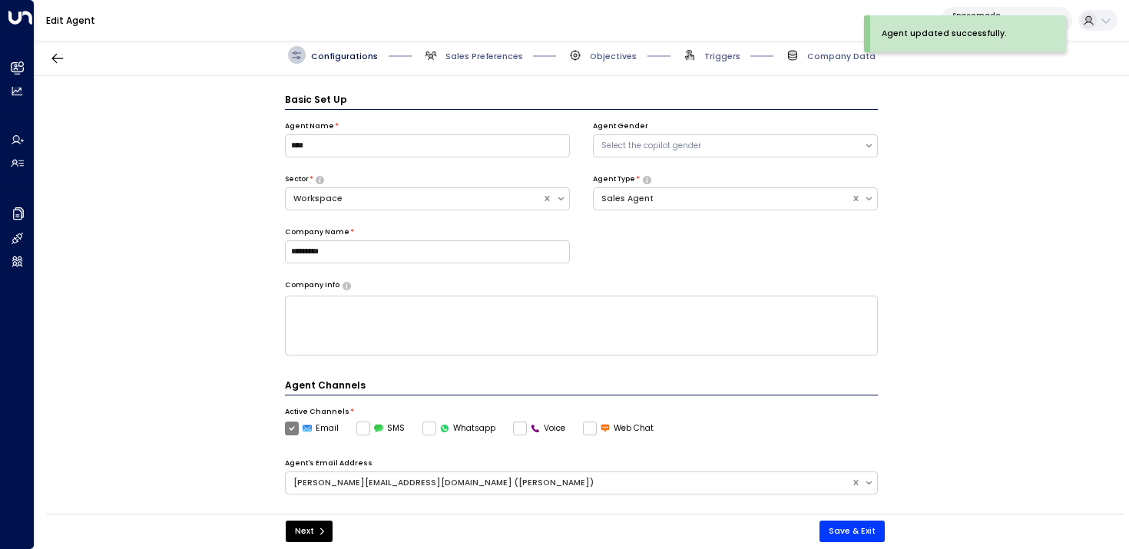
scroll to position [17, 0]
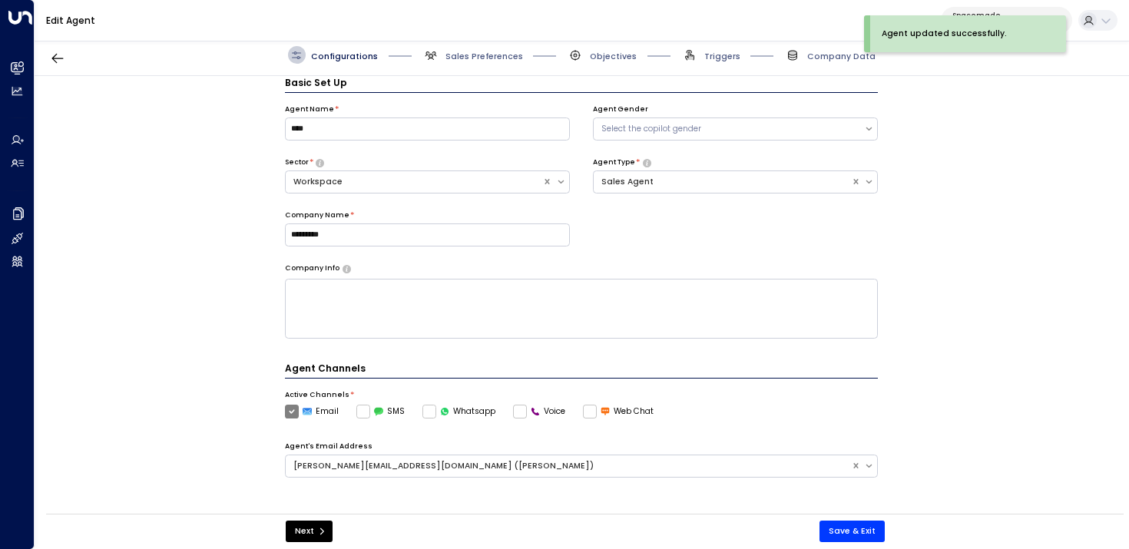
click at [715, 45] on div "Configurations Sales Preferences Objectives Triggers Company Data" at bounding box center [582, 55] width 1094 height 41
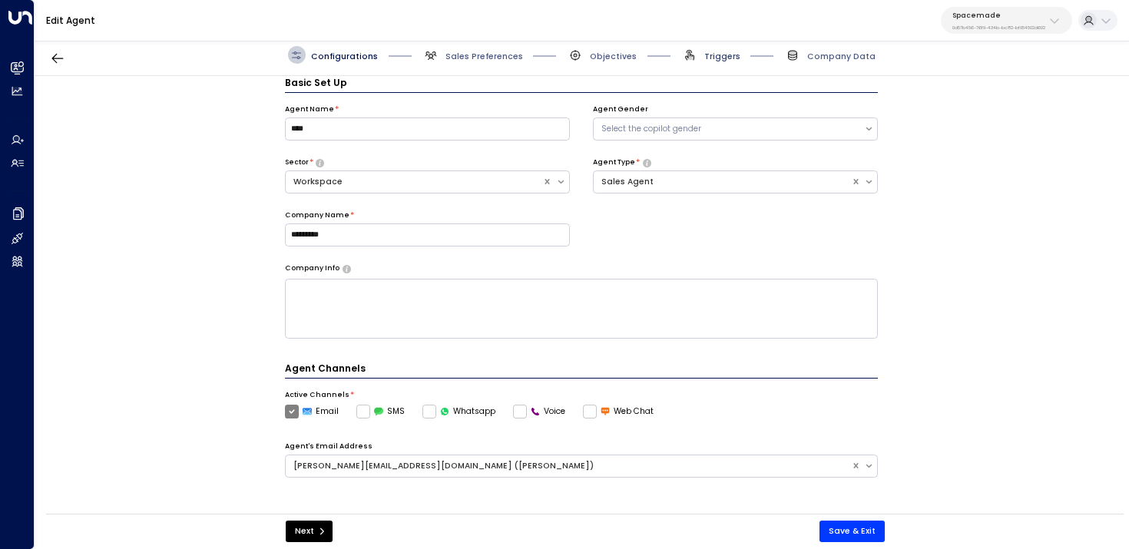
click at [716, 50] on span "Triggers" at bounding box center [710, 55] width 59 height 18
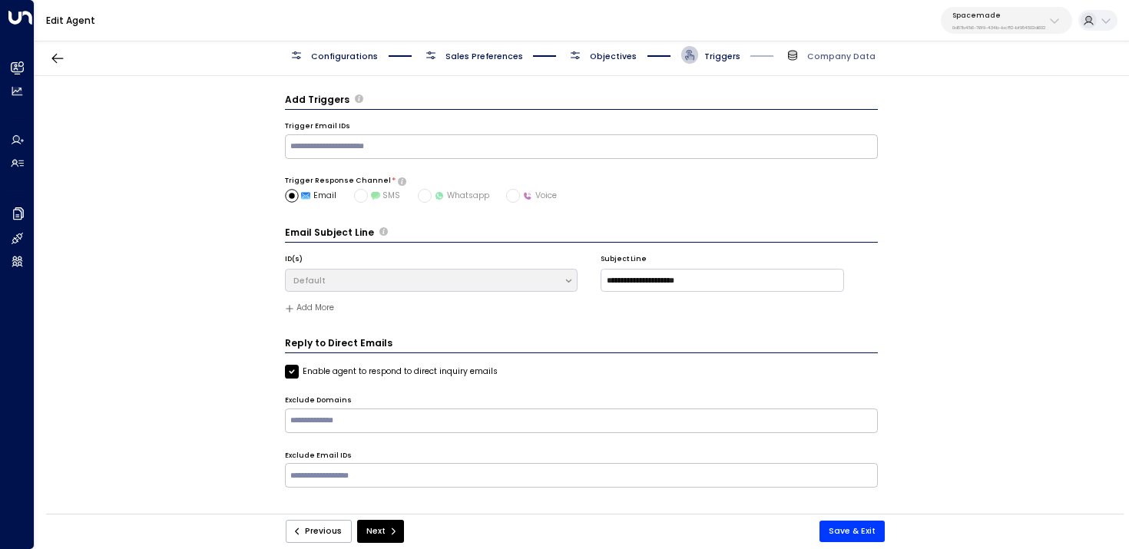
scroll to position [0, 0]
click at [607, 64] on div "Configurations Sales Preferences Objectives Triggers Company Data" at bounding box center [582, 55] width 1094 height 41
click at [603, 64] on div "Configurations Sales Preferences Objectives Triggers Company Data" at bounding box center [582, 55] width 1094 height 41
click at [603, 59] on span "Objectives" at bounding box center [613, 57] width 47 height 12
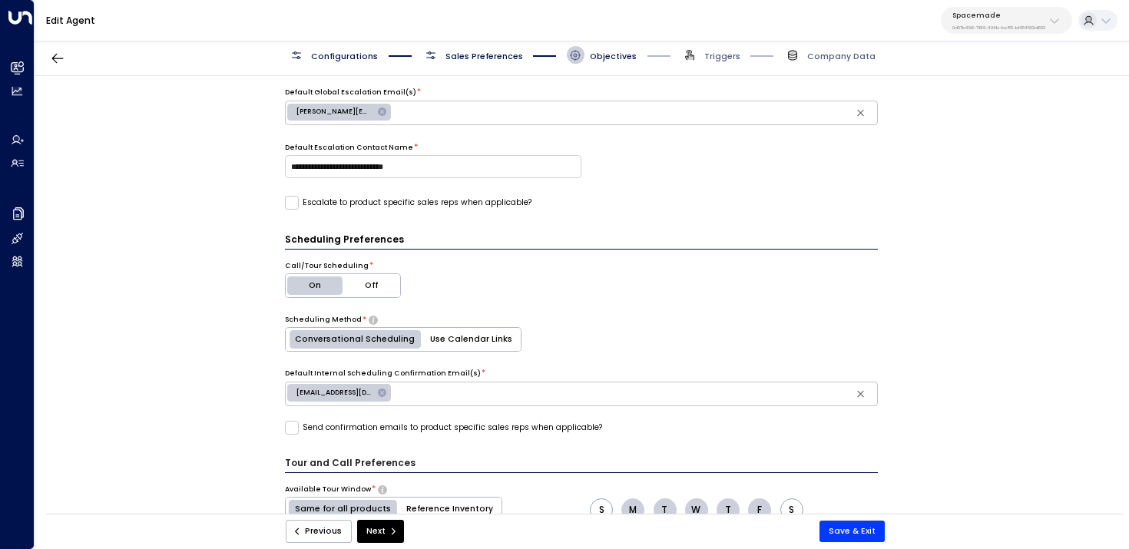
scroll to position [393, 0]
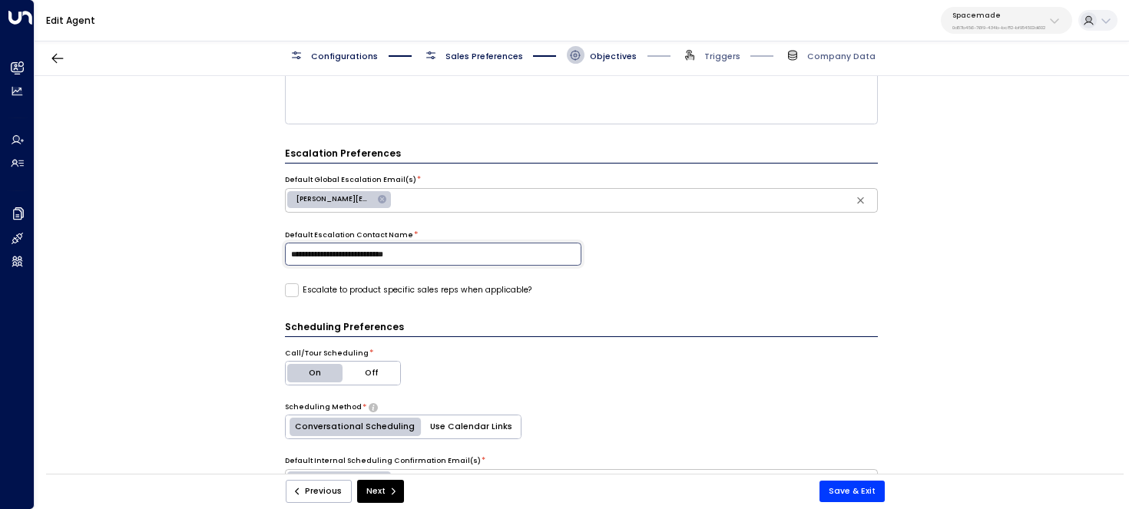
drag, startPoint x: 451, startPoint y: 254, endPoint x: 270, endPoint y: 247, distance: 181.4
click at [269, 247] on div "**********" at bounding box center [582, 279] width 1094 height 406
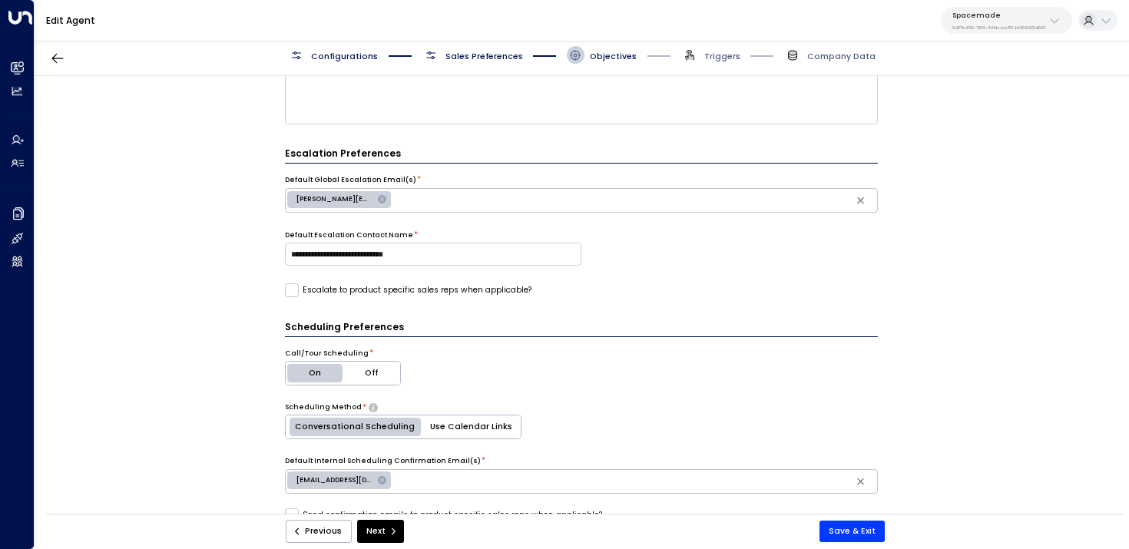
click at [382, 199] on icon at bounding box center [382, 199] width 8 height 8
click at [389, 202] on input "text" at bounding box center [581, 200] width 588 height 19
type input "**********"
type input "****"
type input "**********"
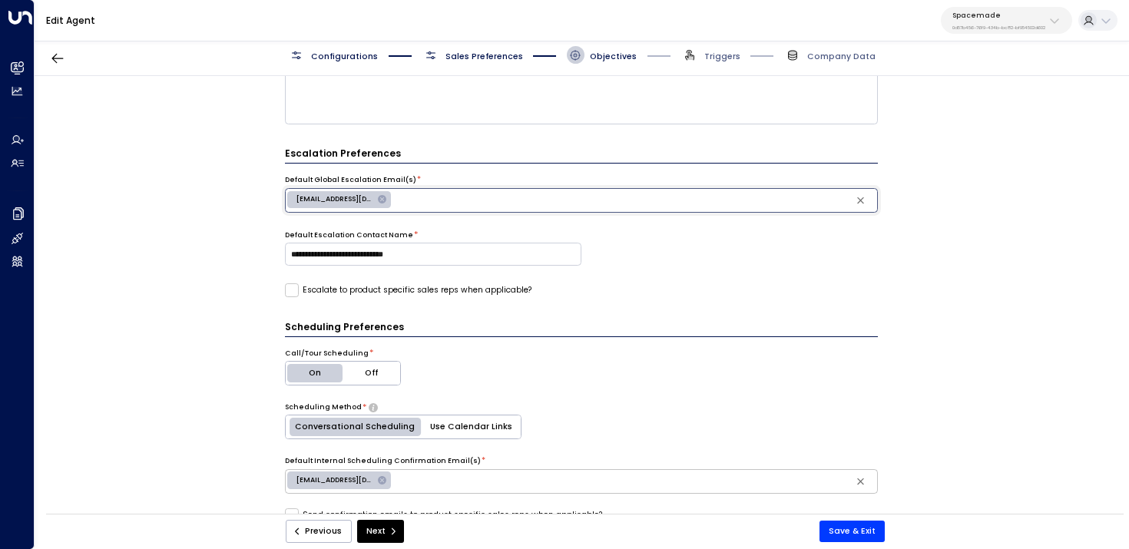
click at [444, 286] on label "Escalate to product specific sales reps when applicable?" at bounding box center [408, 290] width 247 height 14
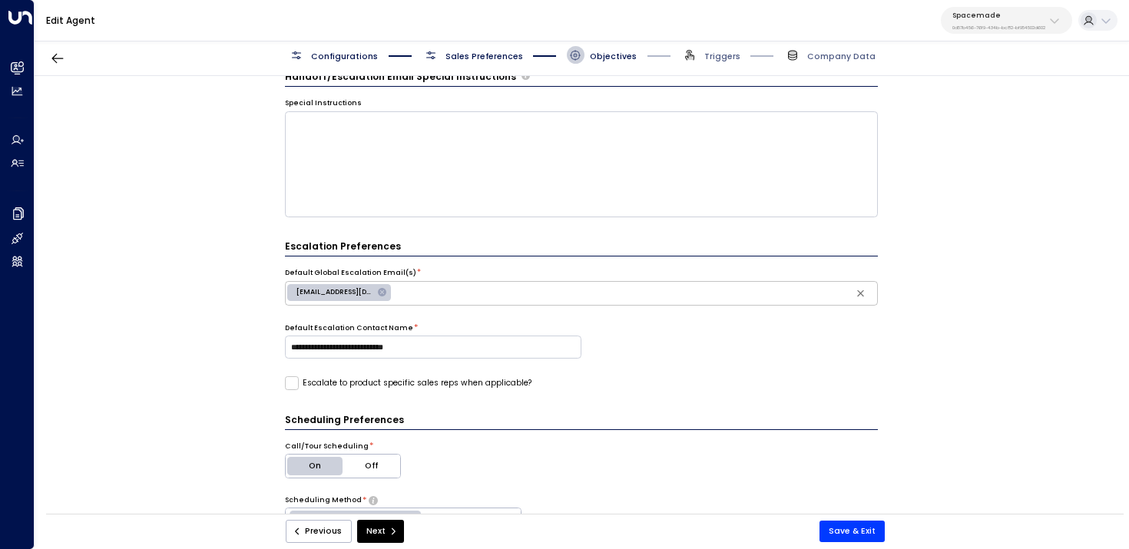
scroll to position [300, 0]
click at [836, 538] on button "Save & Exit" at bounding box center [851, 532] width 65 height 22
